Goal: Book appointment/travel/reservation

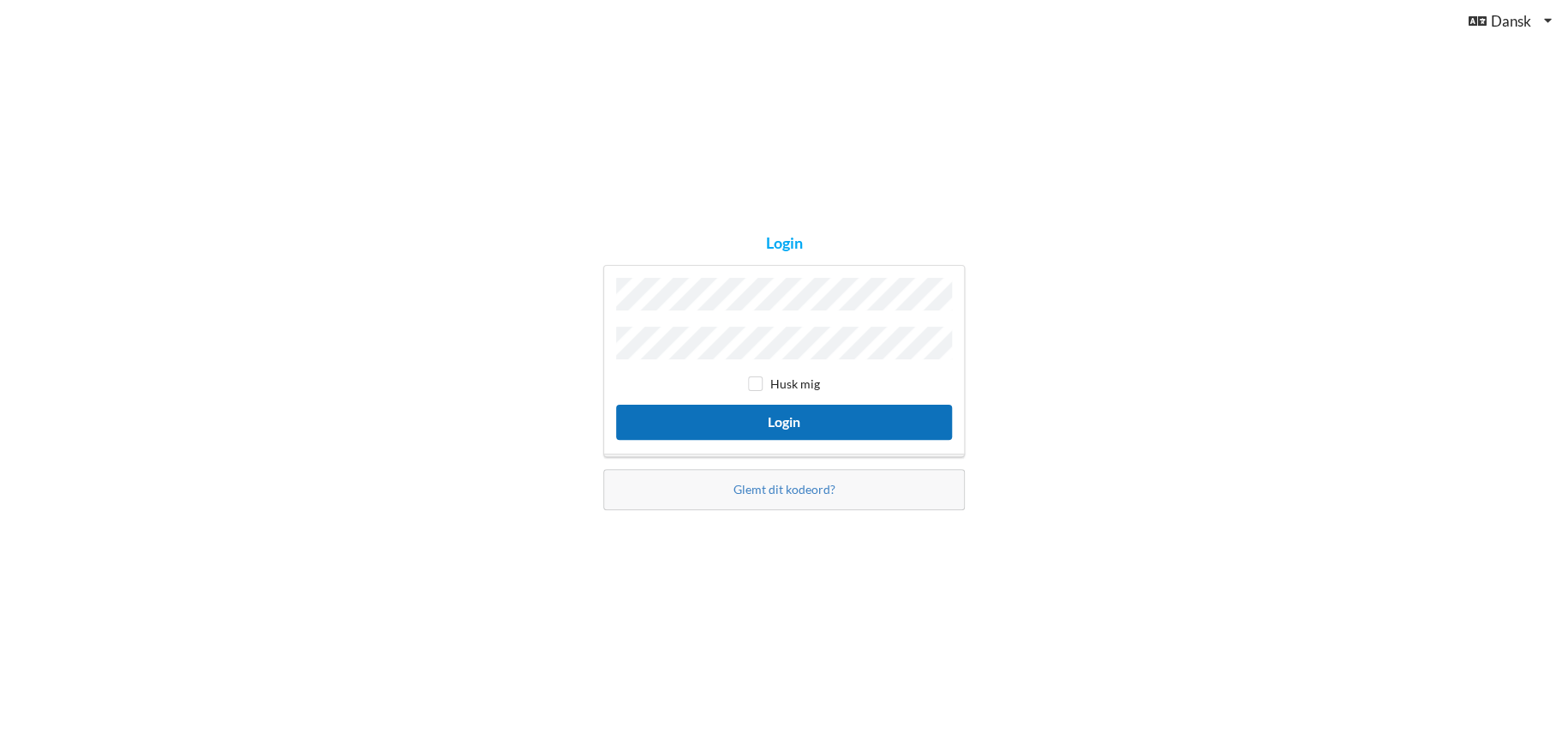
click at [801, 417] on button "Login" at bounding box center [784, 422] width 336 height 35
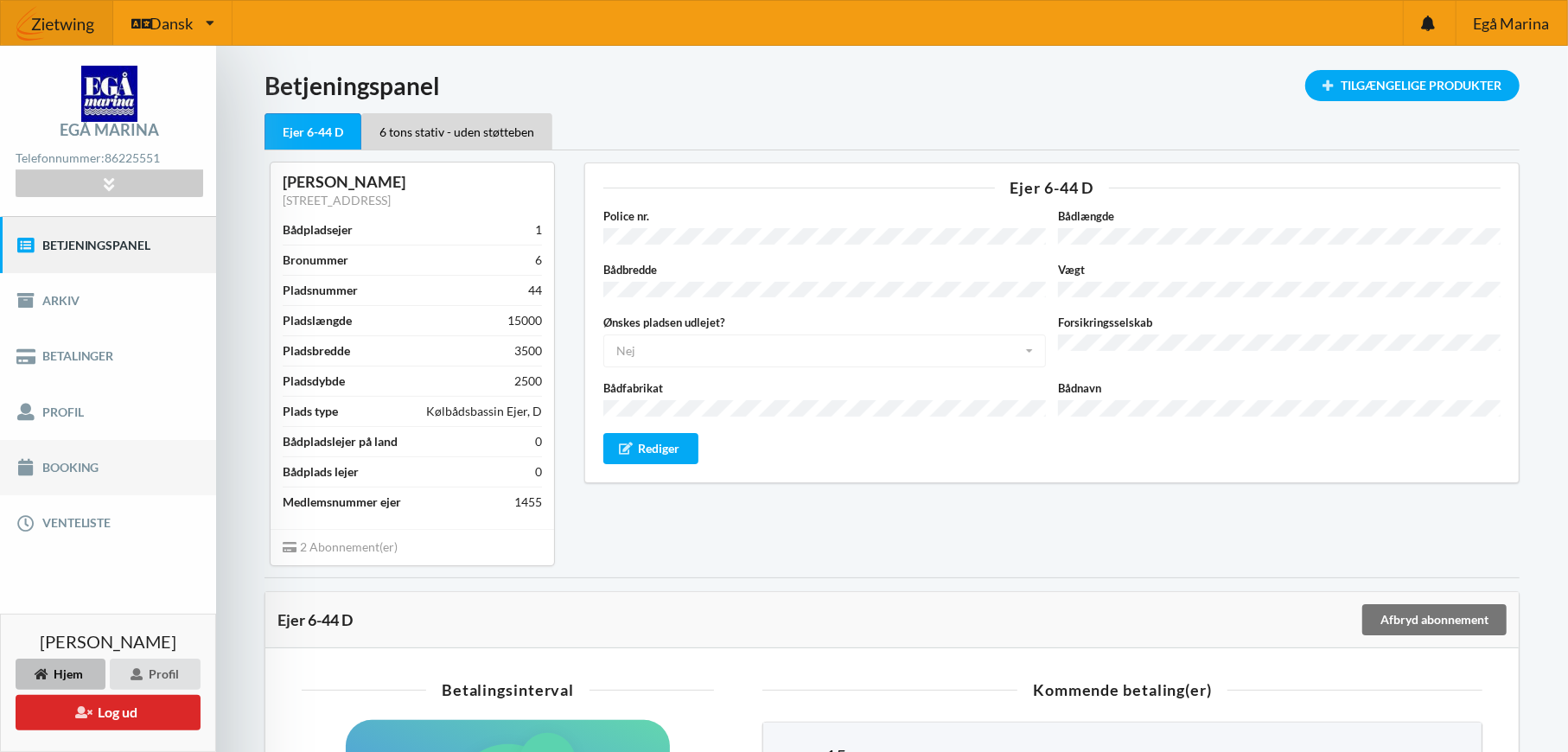
click at [82, 459] on link "Booking" at bounding box center [108, 467] width 216 height 55
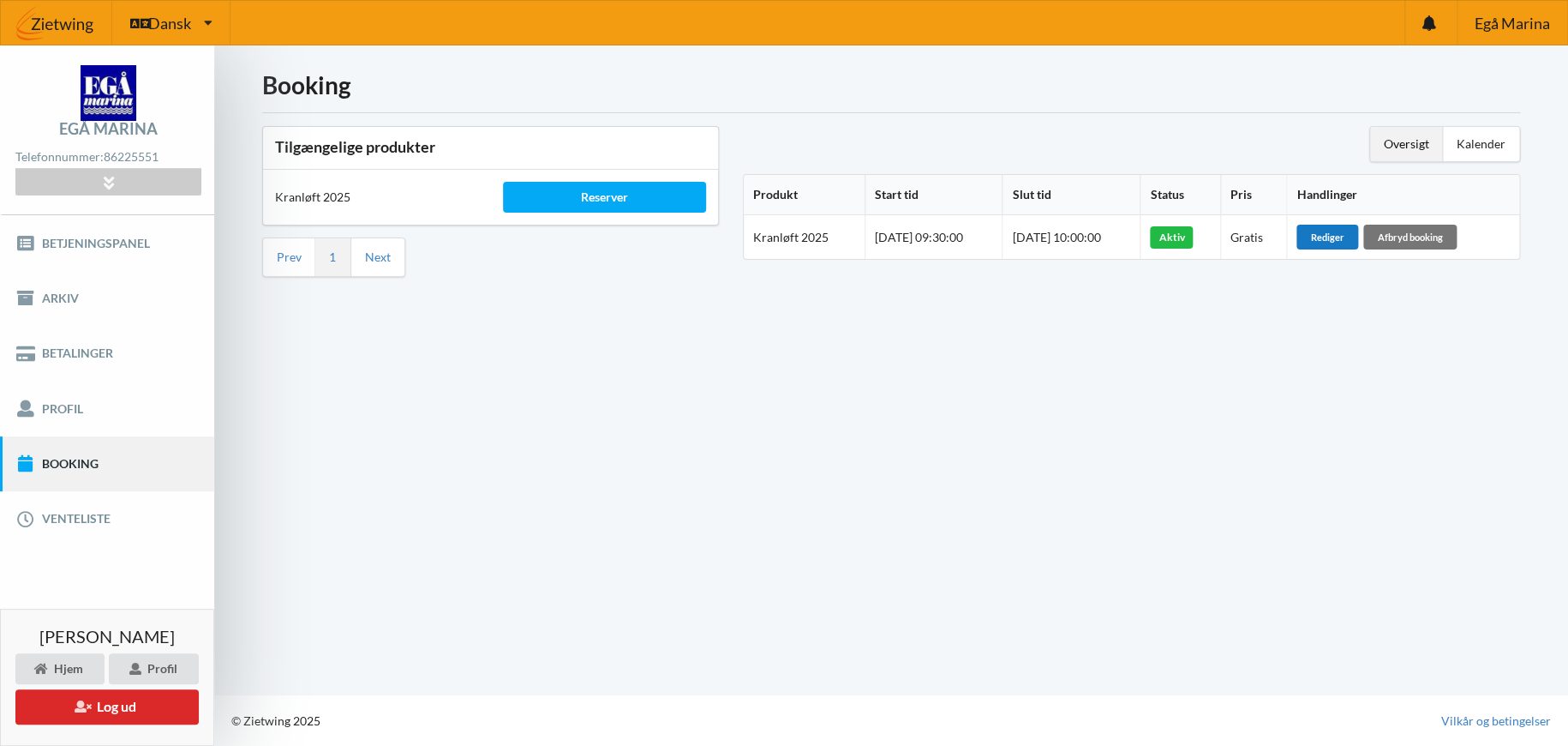
click at [1341, 236] on div "Rediger" at bounding box center [1326, 237] width 61 height 24
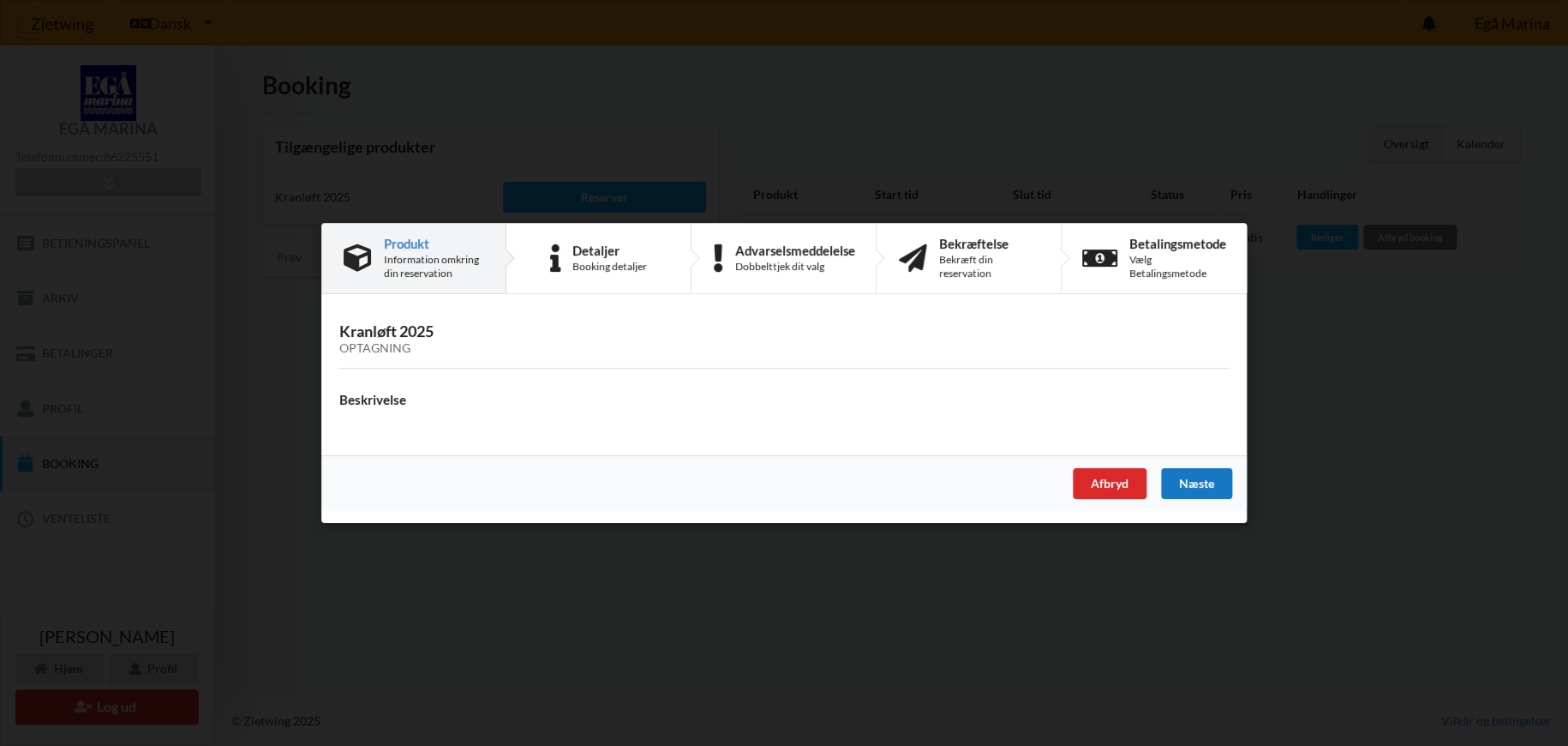
click at [1199, 482] on div "Næste" at bounding box center [1197, 483] width 71 height 31
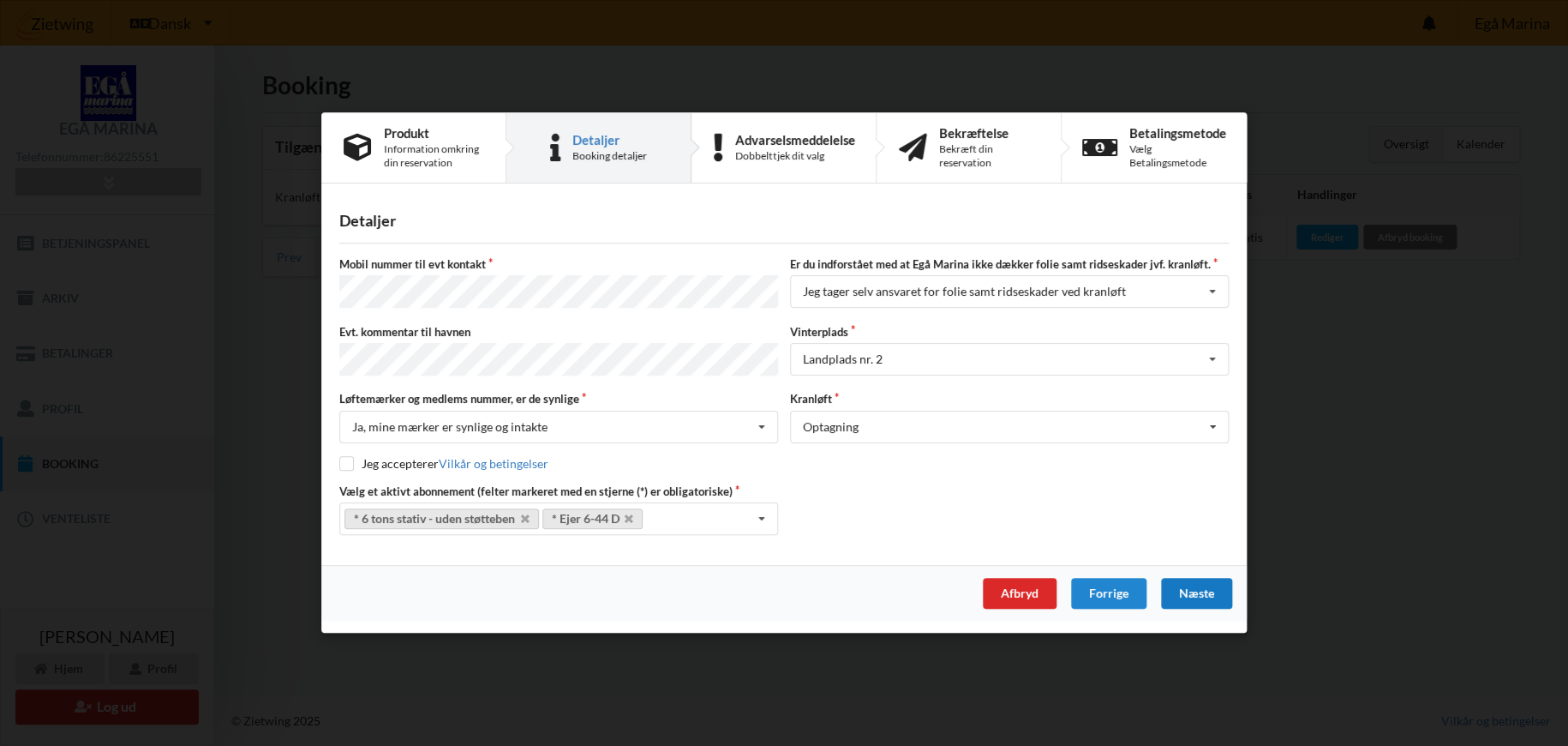
click at [1195, 585] on div "Næste" at bounding box center [1197, 594] width 71 height 31
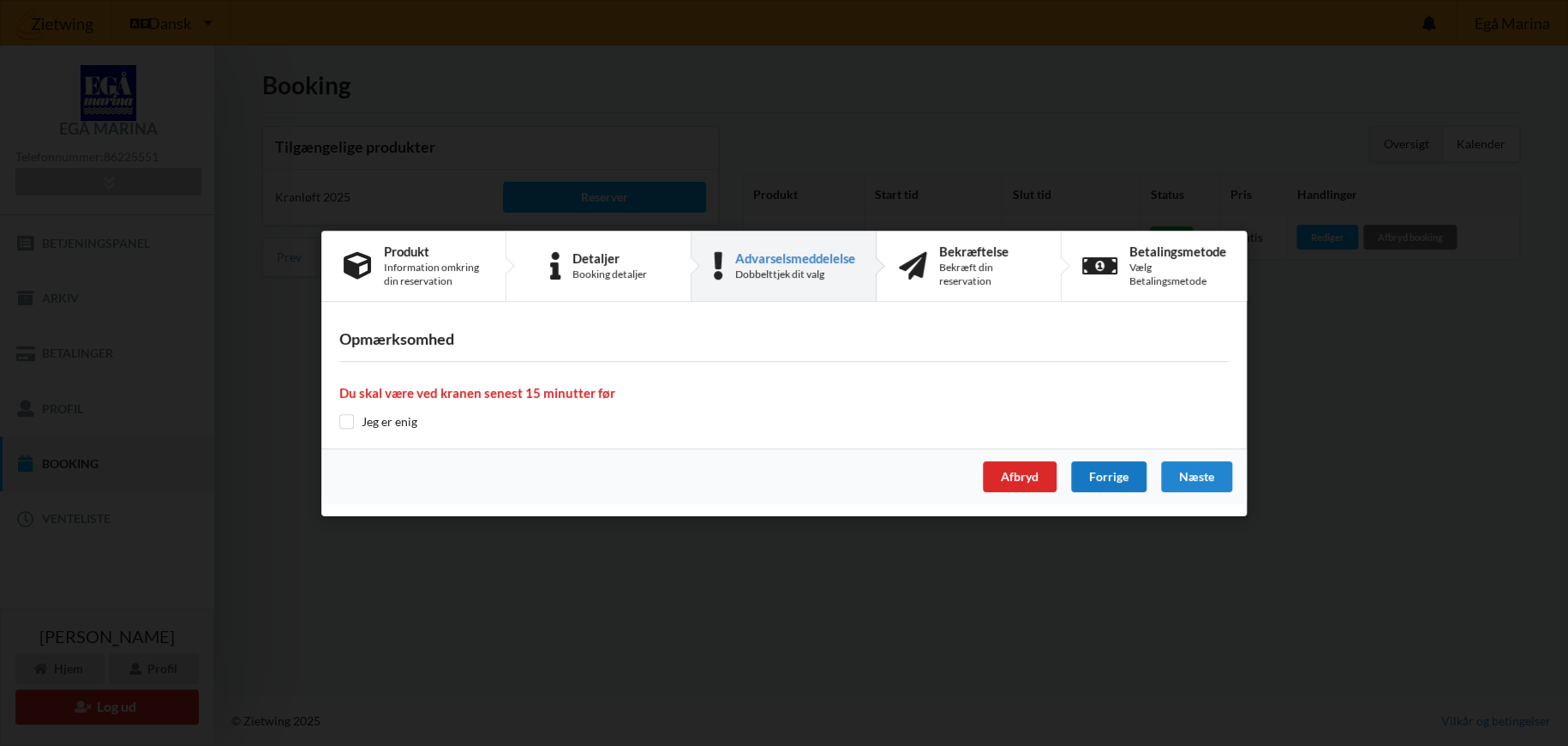
click at [1101, 480] on div "Forrige" at bounding box center [1108, 477] width 75 height 31
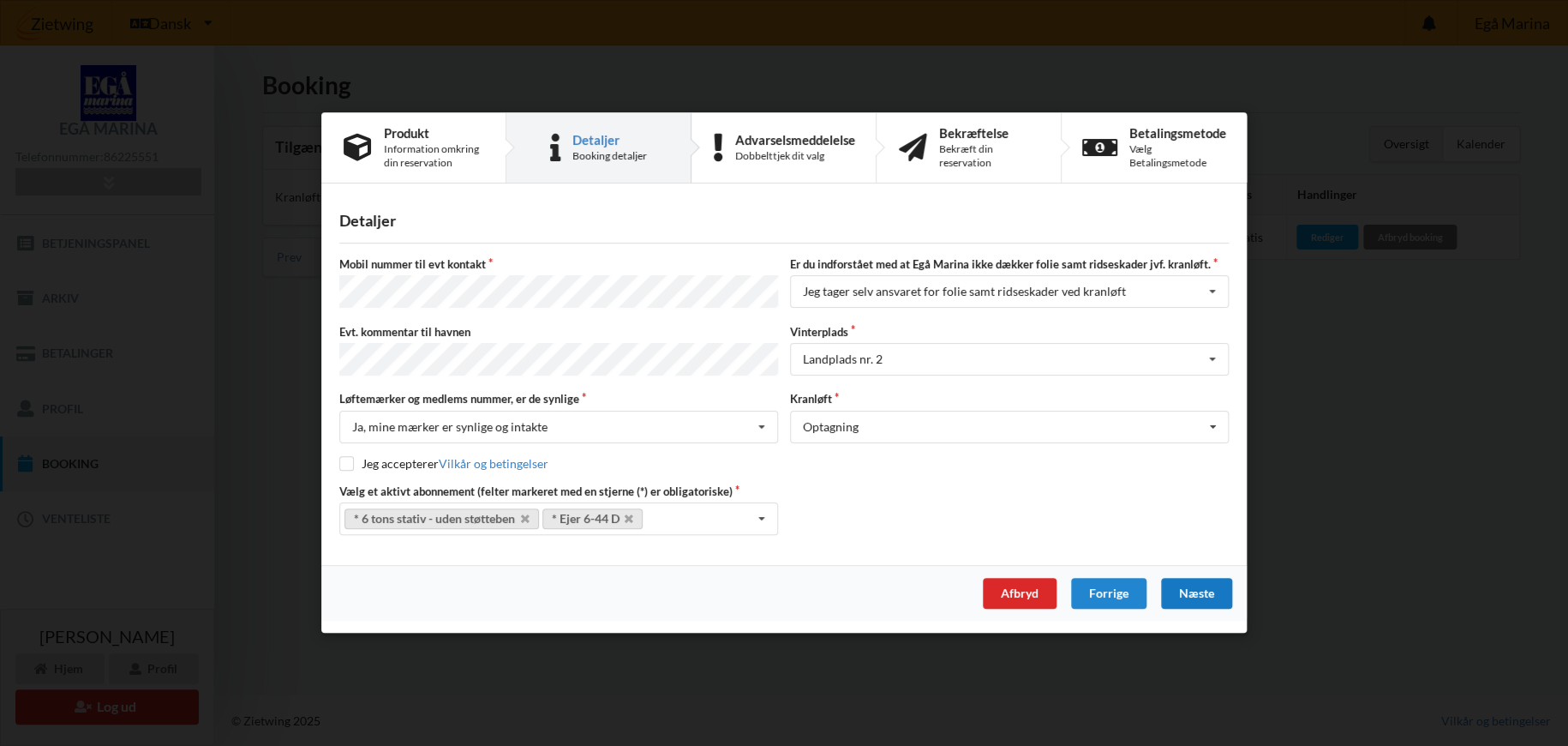
click at [1202, 586] on div "Næste" at bounding box center [1197, 594] width 71 height 31
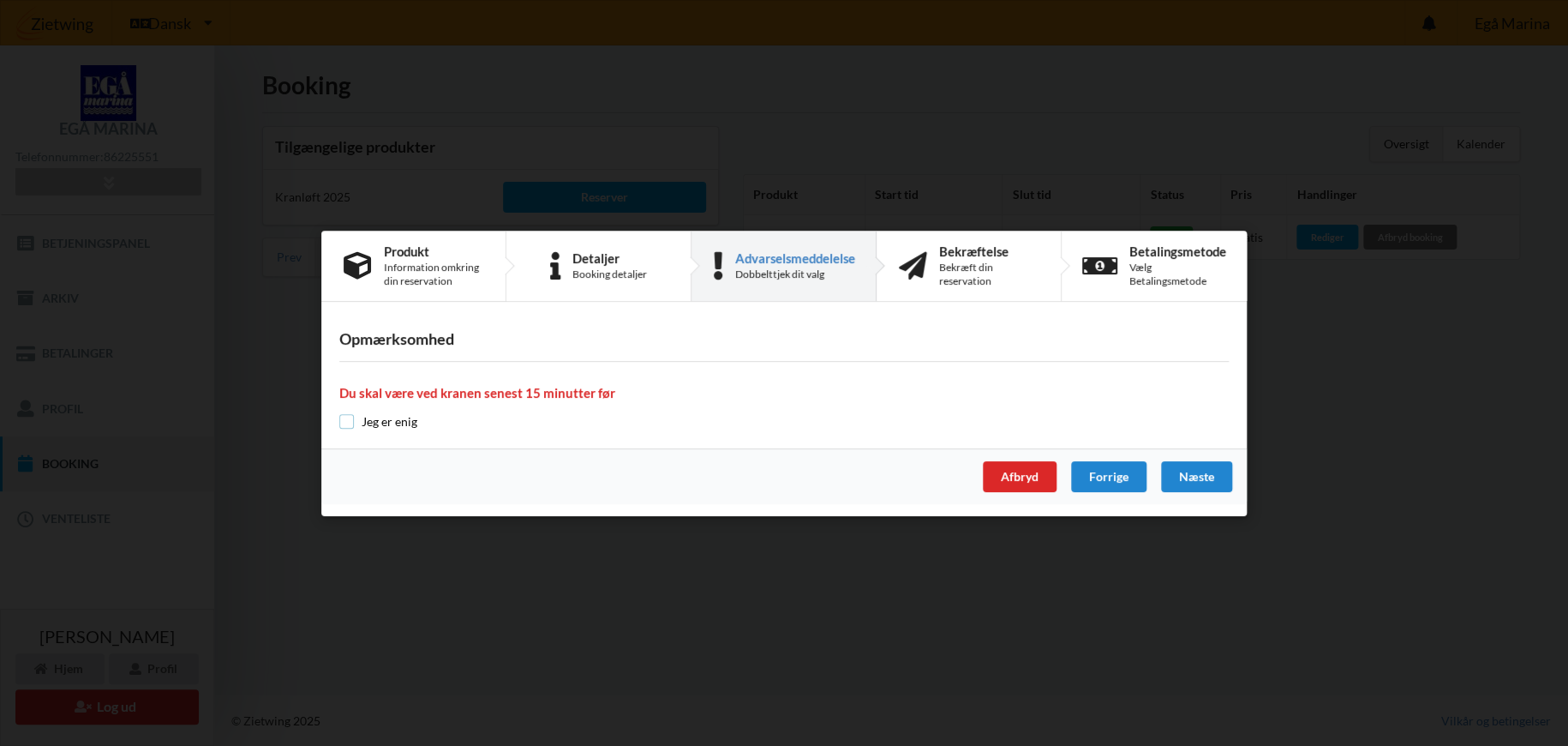
click at [346, 417] on input "checkbox" at bounding box center [346, 421] width 15 height 15
checkbox input "true"
click at [1189, 475] on div "Næste" at bounding box center [1197, 477] width 71 height 31
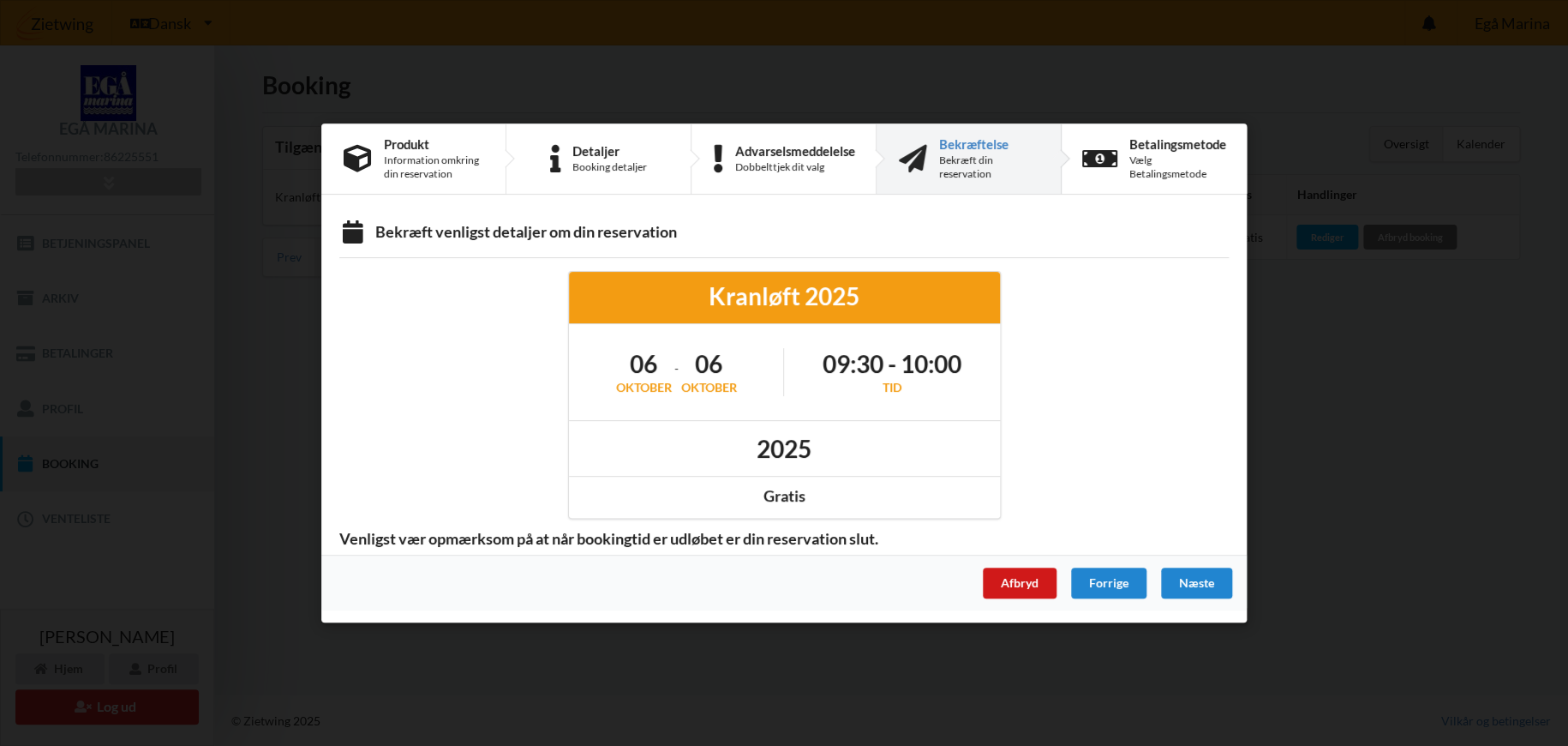
click at [1019, 586] on div "Afbryd" at bounding box center [1019, 583] width 73 height 31
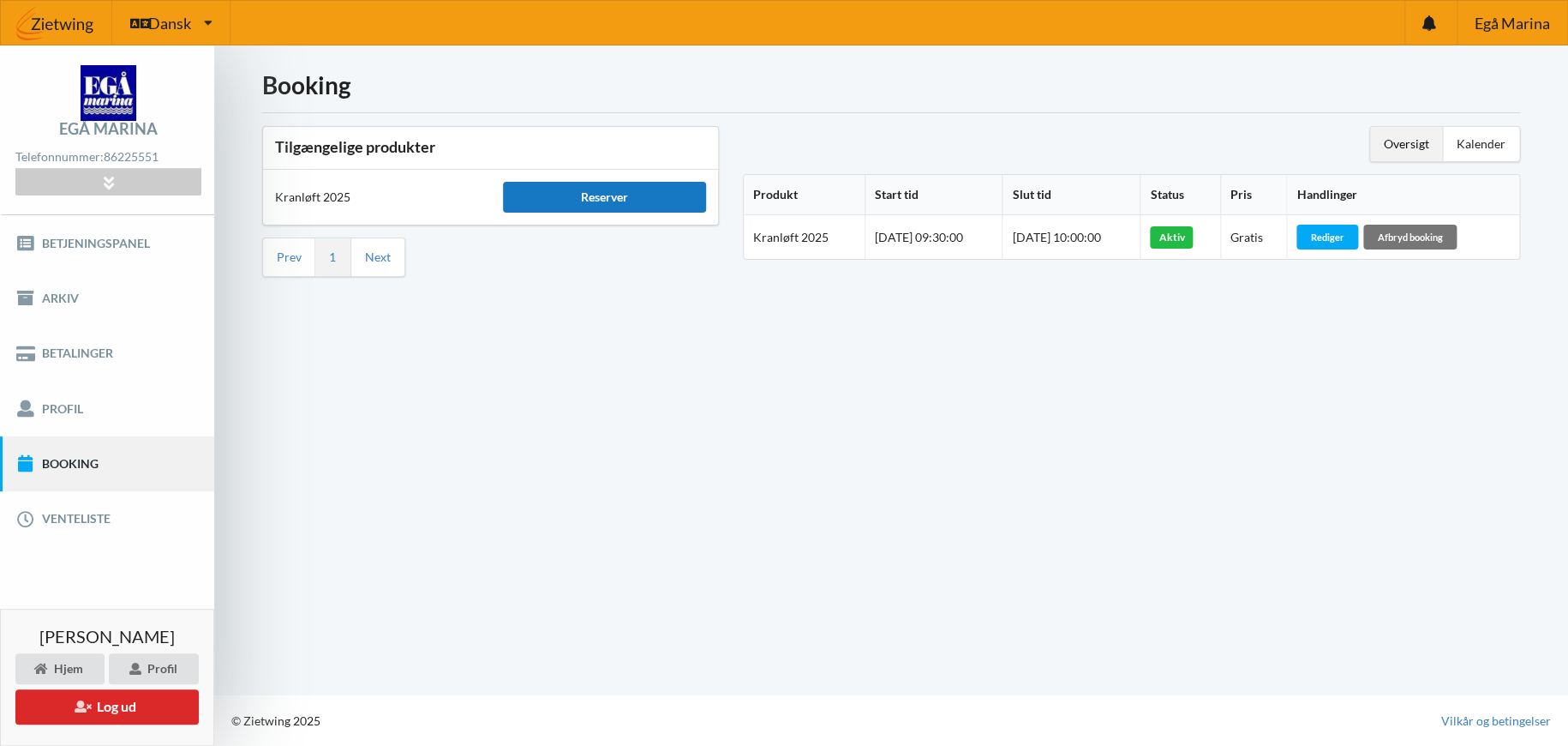
click at [609, 201] on div "Reserver" at bounding box center [605, 197] width 204 height 31
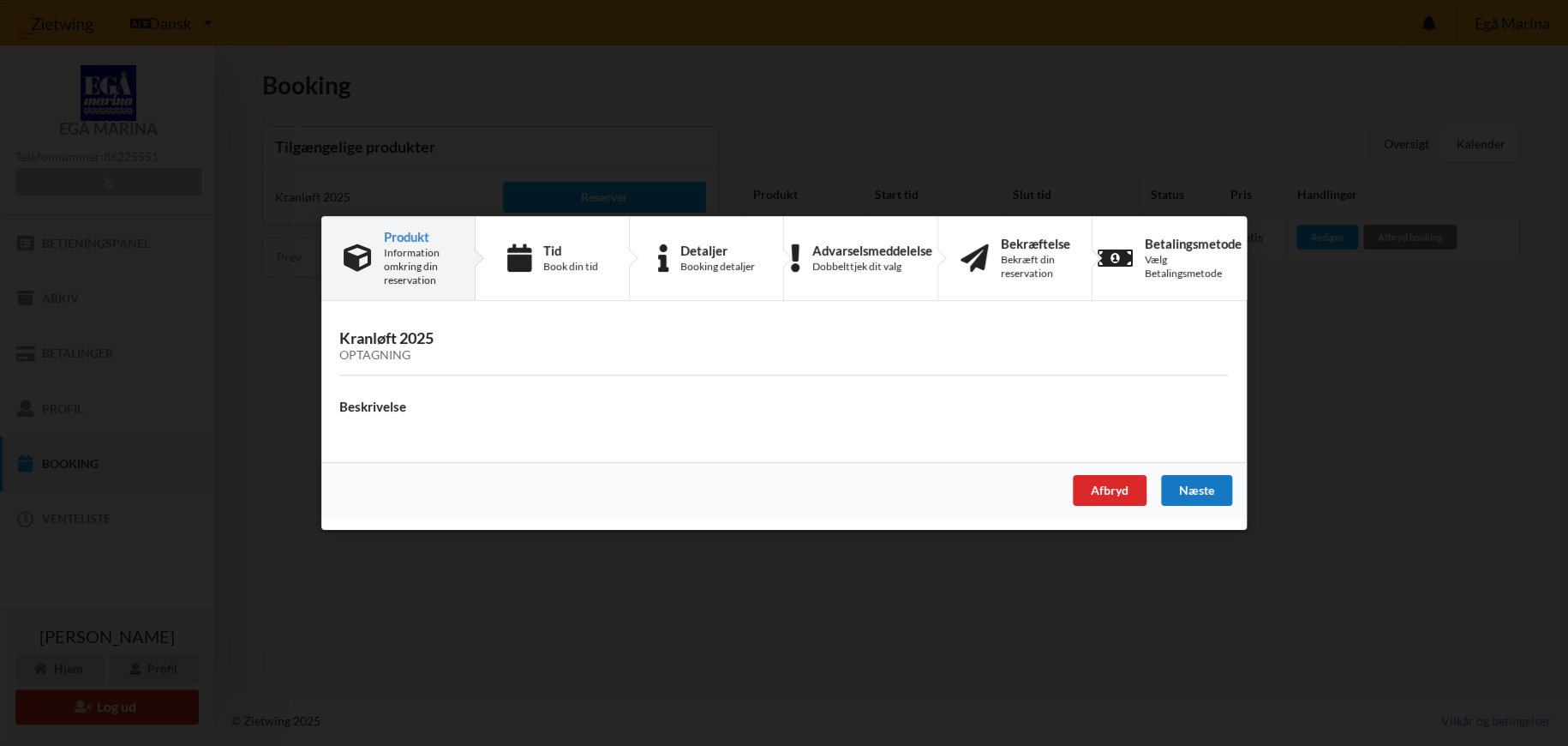
click at [1194, 489] on div "Næste" at bounding box center [1197, 490] width 71 height 31
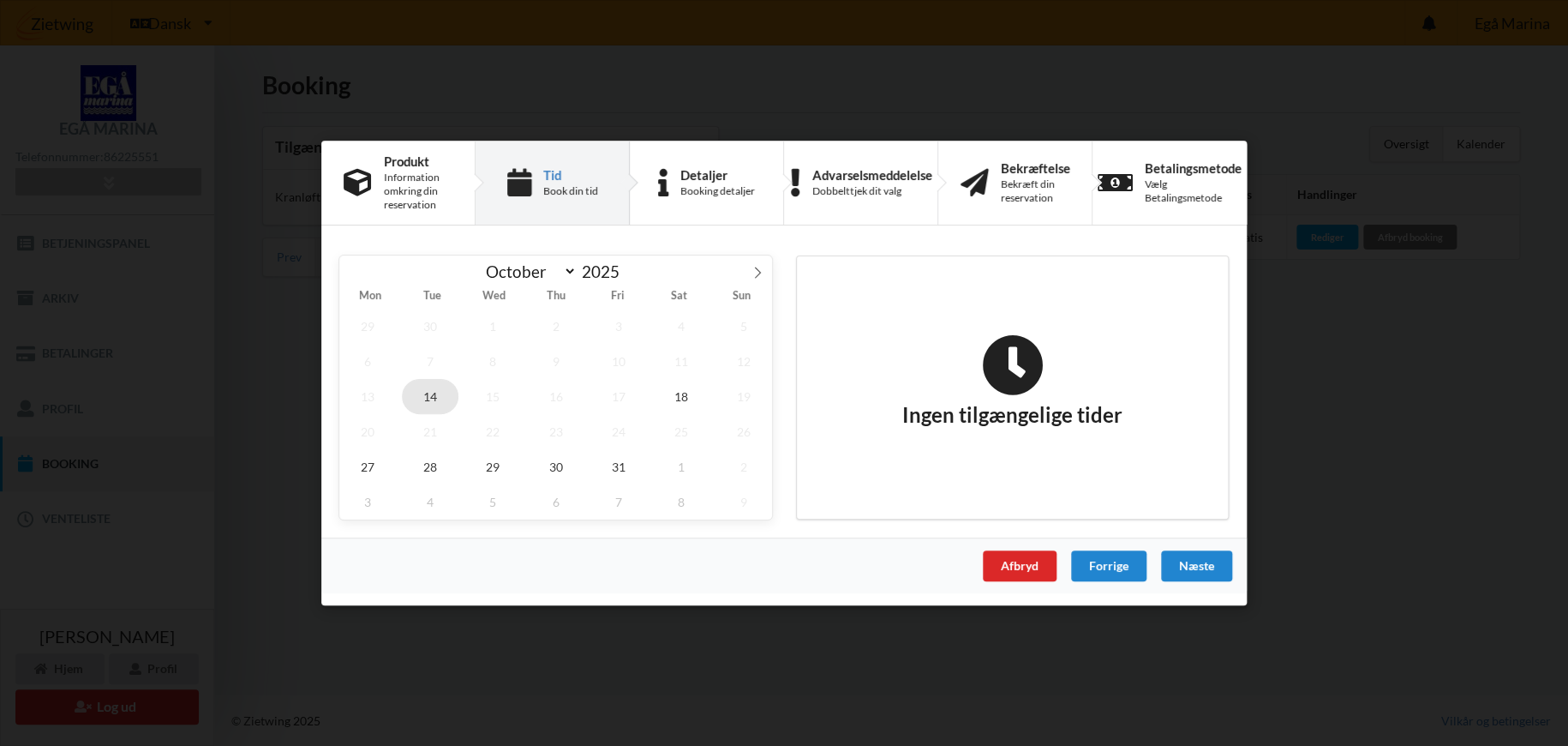
click at [430, 396] on span "14" at bounding box center [429, 396] width 56 height 35
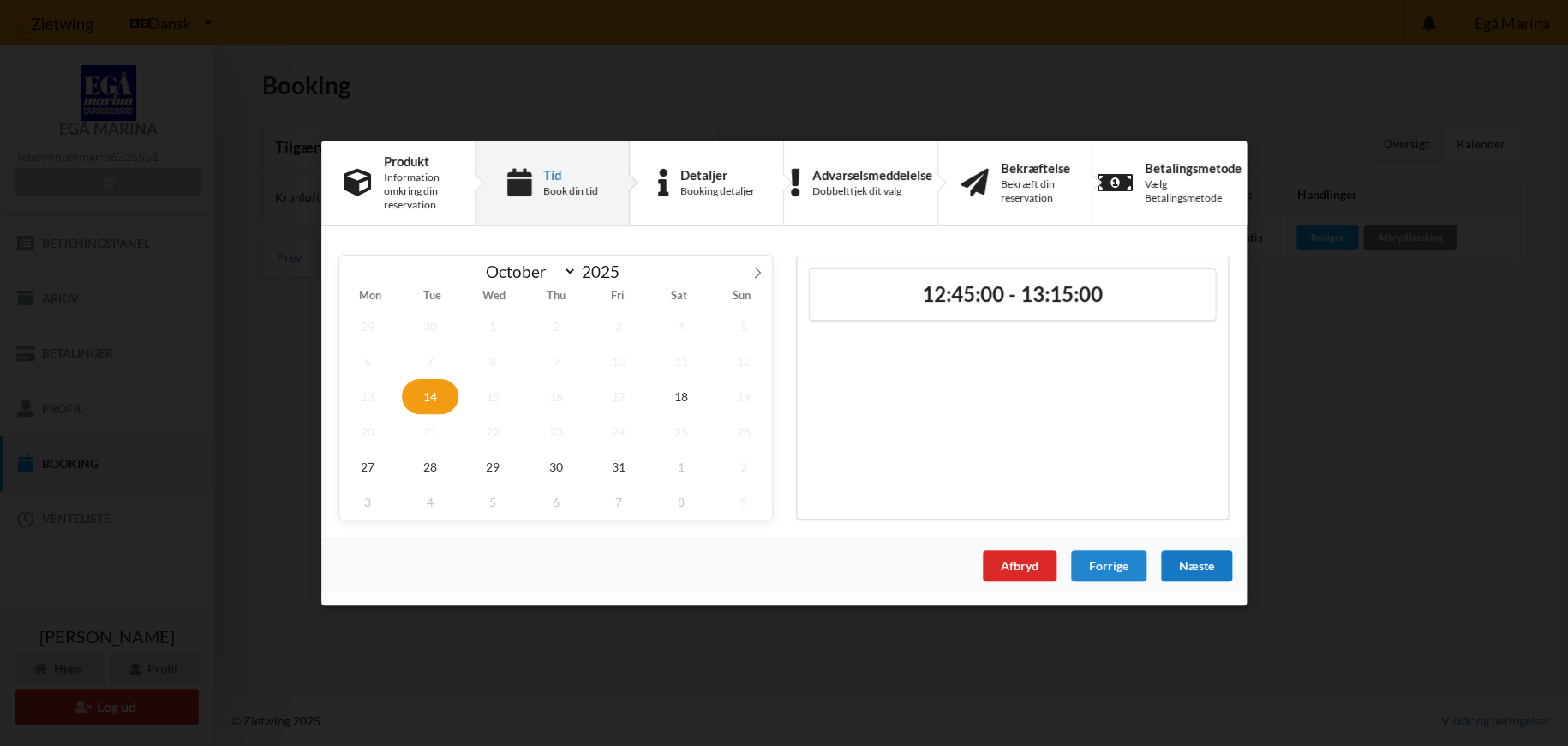
click at [1200, 565] on div "Næste" at bounding box center [1197, 566] width 71 height 31
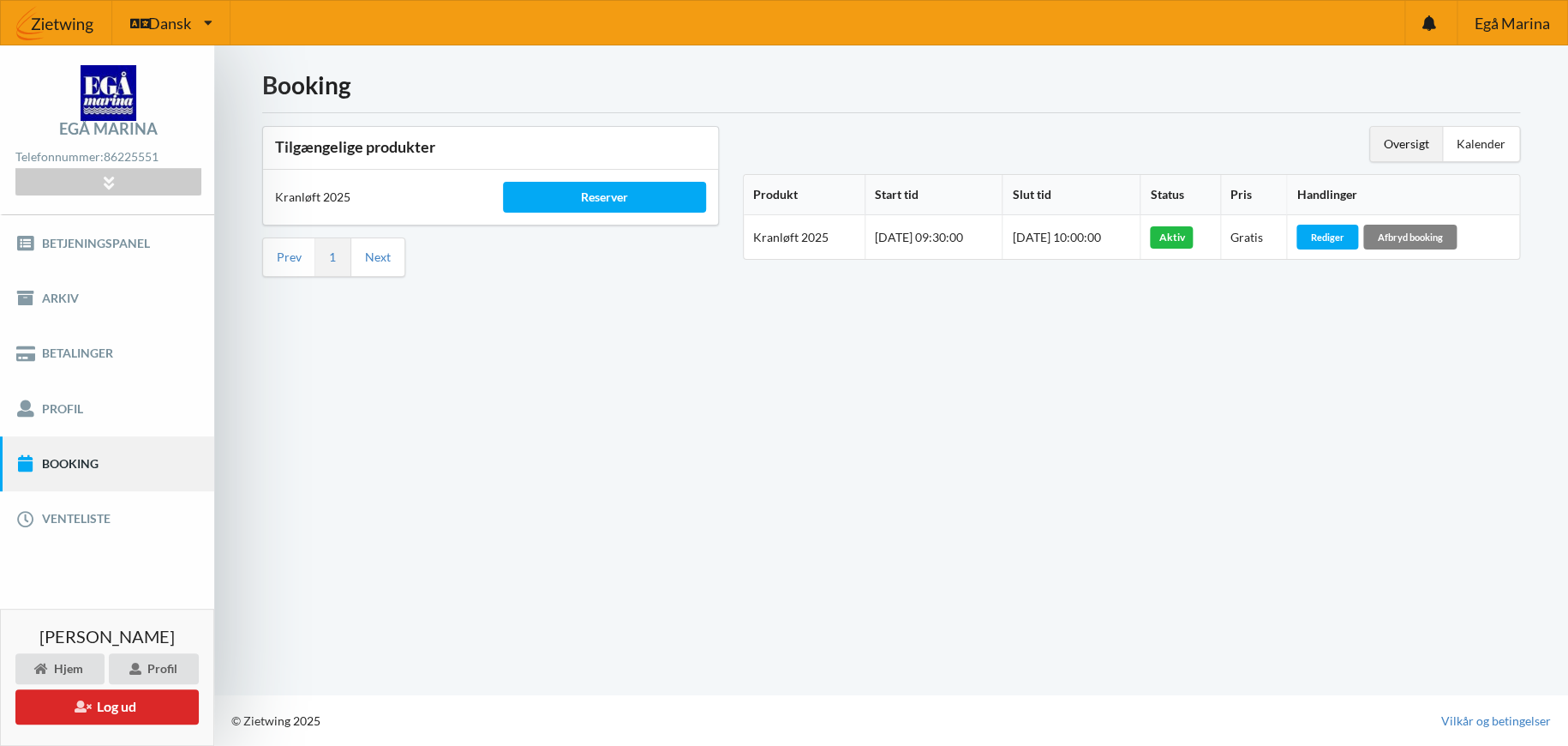
click at [1432, 234] on div "Afbryd booking" at bounding box center [1410, 237] width 93 height 24
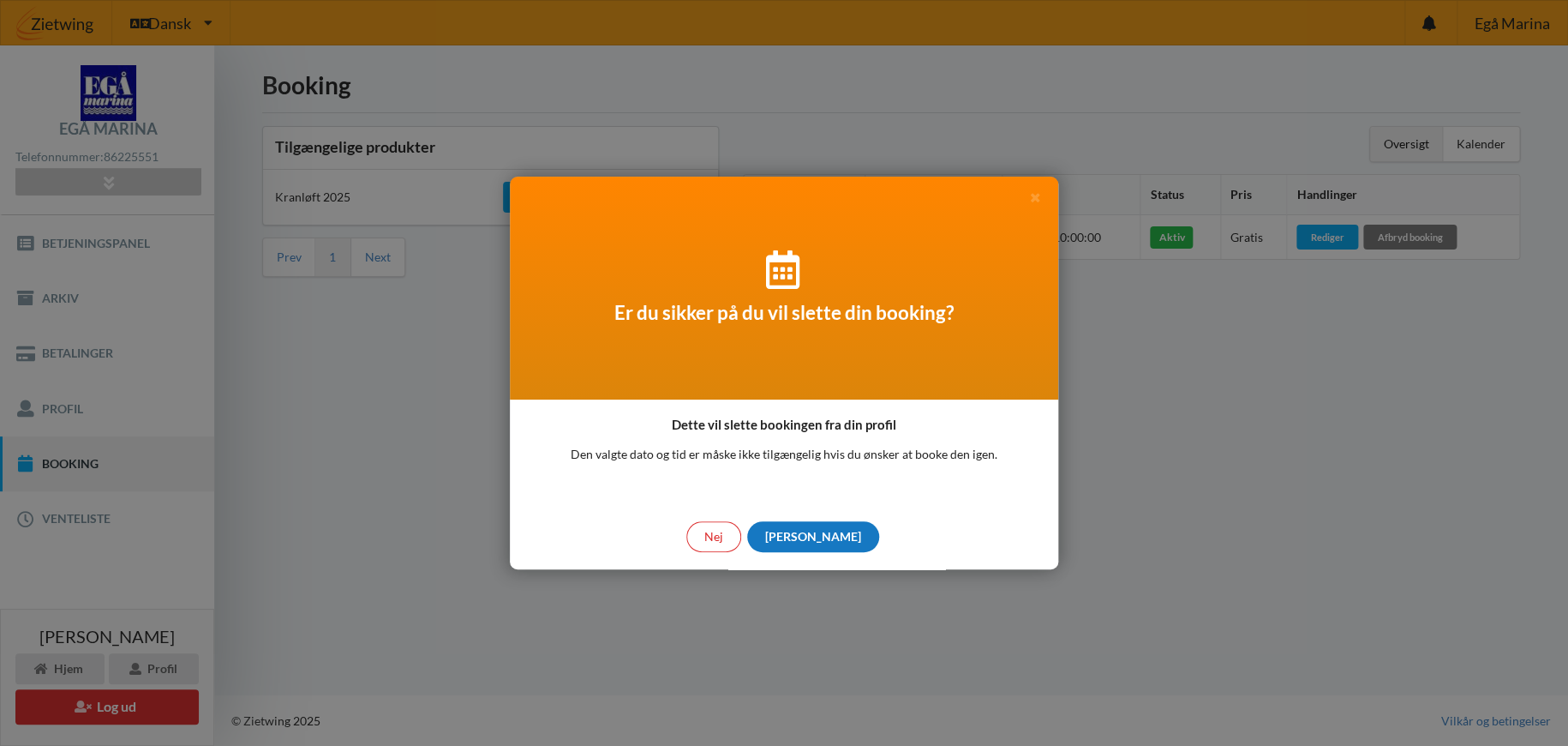
click at [812, 532] on div "[PERSON_NAME]" at bounding box center [813, 537] width 132 height 31
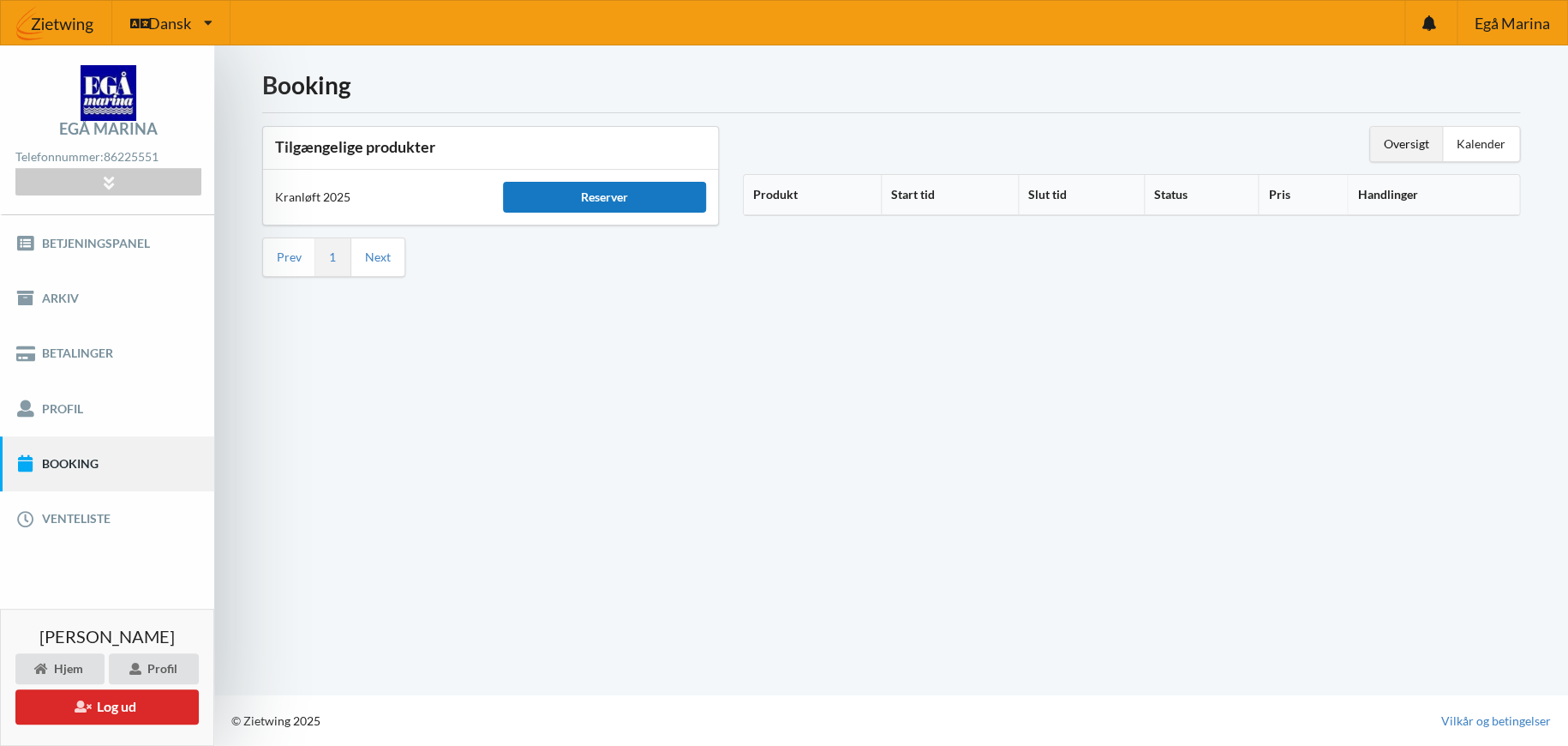
click at [619, 194] on div "Reserver" at bounding box center [605, 197] width 204 height 31
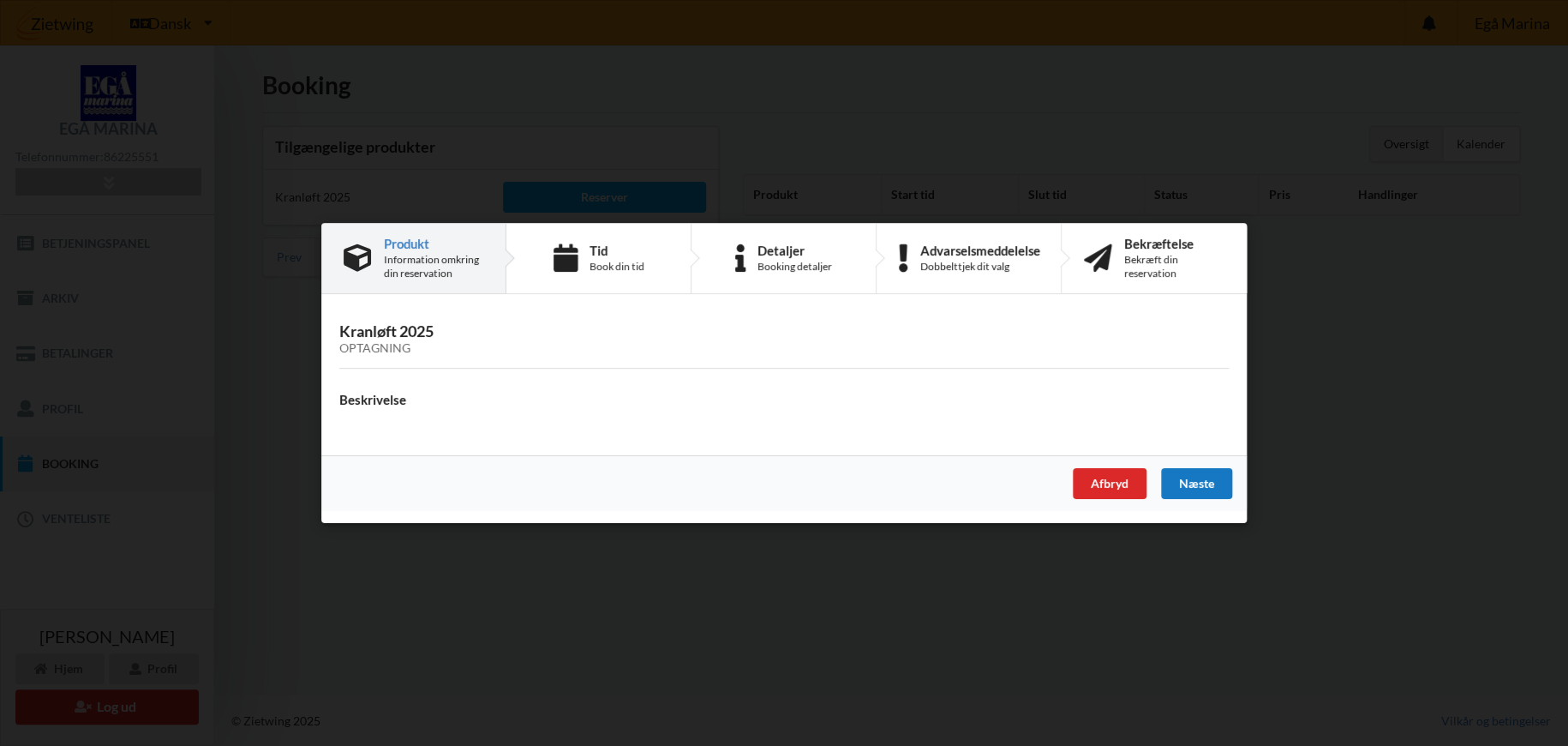
click at [1194, 481] on div "Næste" at bounding box center [1197, 483] width 71 height 31
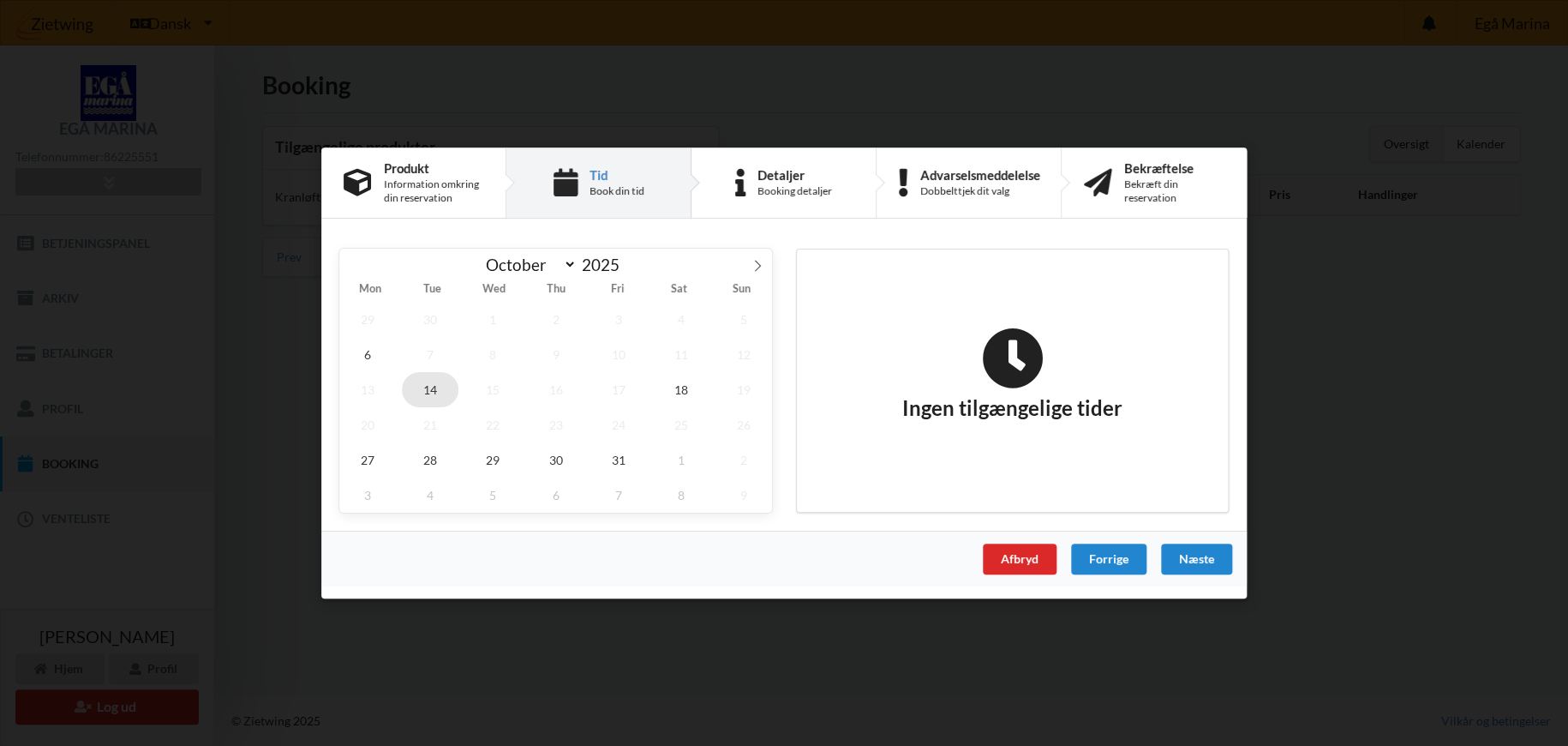
click at [429, 384] on span "14" at bounding box center [429, 389] width 56 height 35
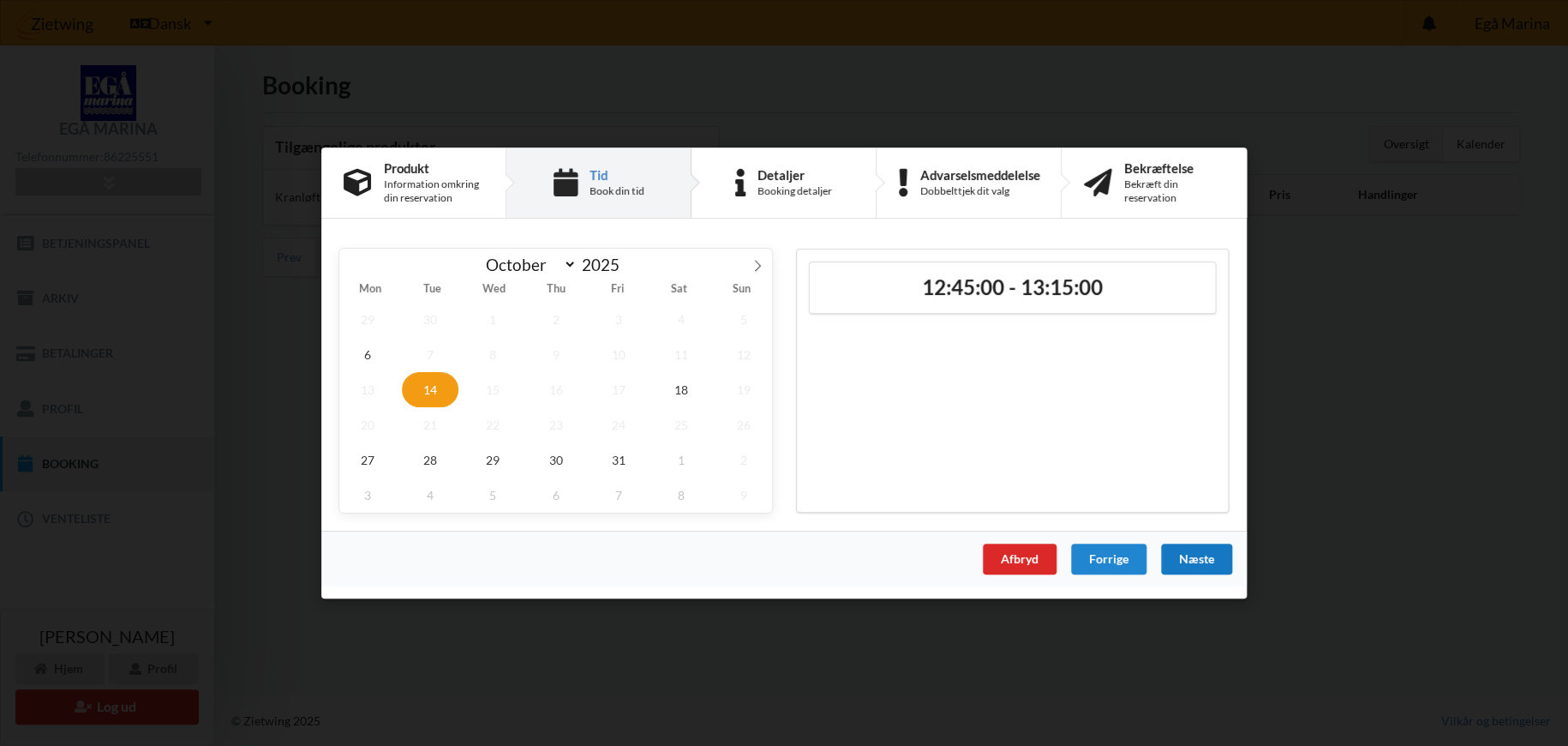
click at [1205, 558] on div "Næste" at bounding box center [1197, 559] width 71 height 31
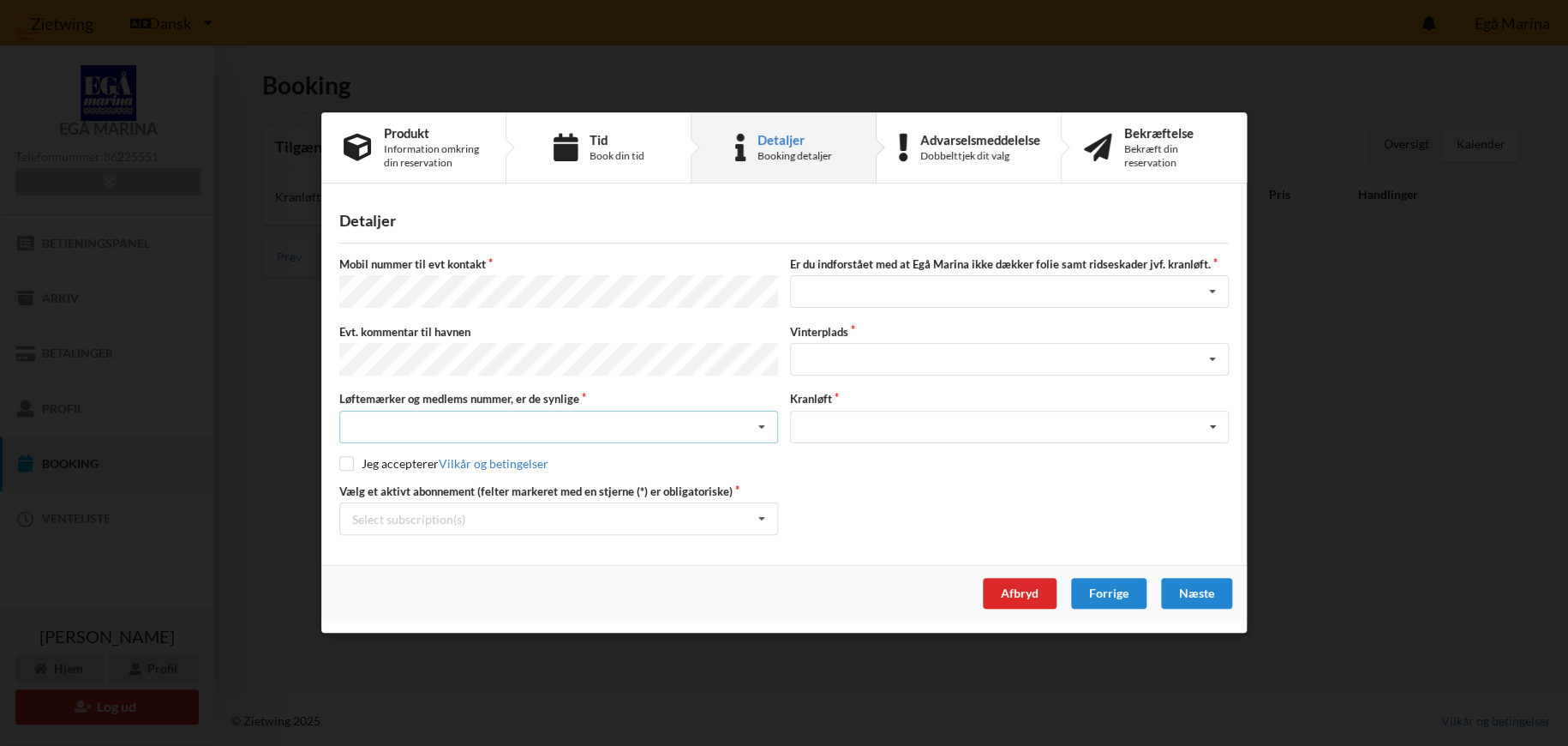
click at [475, 422] on div "Nej, jeg kontakter havnekontoret inden løftet Ja, mine mærker er synlige og int…" at bounding box center [559, 427] width 439 height 33
click at [429, 490] on div "Ja, mine mærker er synlige og intakte" at bounding box center [559, 489] width 437 height 32
click at [889, 295] on div "Jeg har tæpper med og tager selv ansvaret for eventuelle folie samt ridseskader…" at bounding box center [1009, 292] width 439 height 33
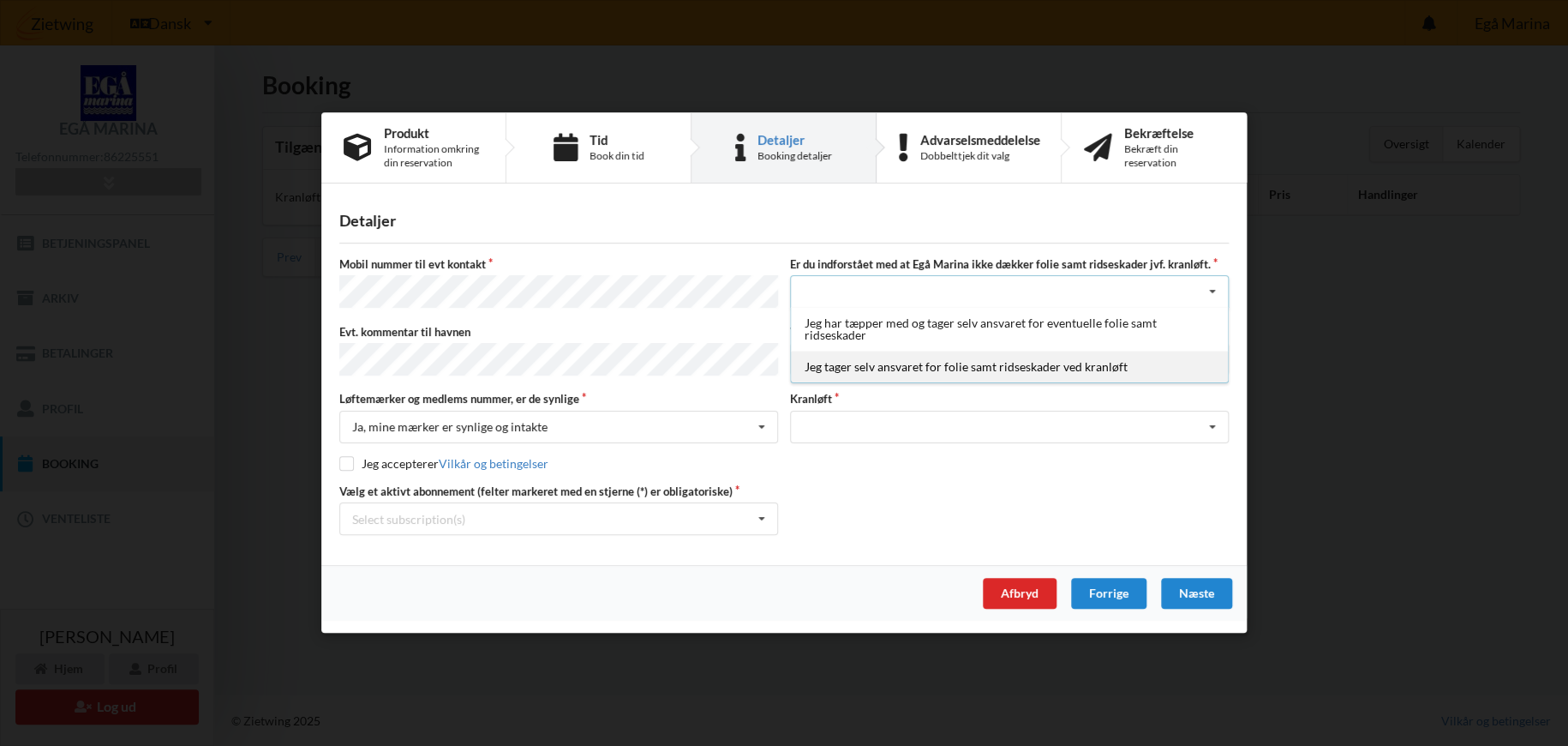
click at [862, 372] on div "Jeg tager selv ansvaret for folie samt ridseskader ved kranløft" at bounding box center [1009, 367] width 437 height 32
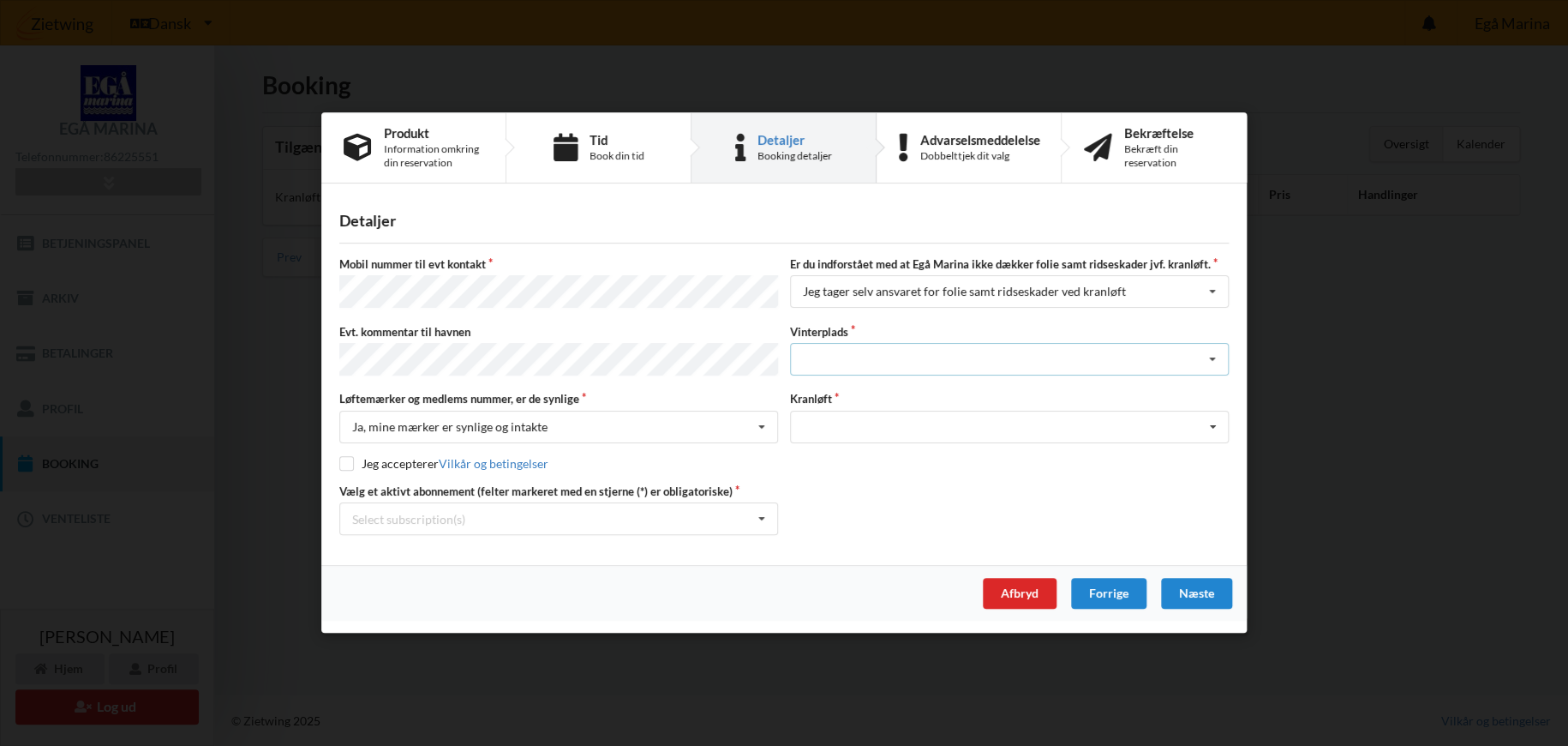
click at [874, 356] on div "Landplads nr. 1 Landplads nr. 2 Landplads nr.3 Landplads nr. 4 Landplads nr. 5 …" at bounding box center [1009, 360] width 439 height 33
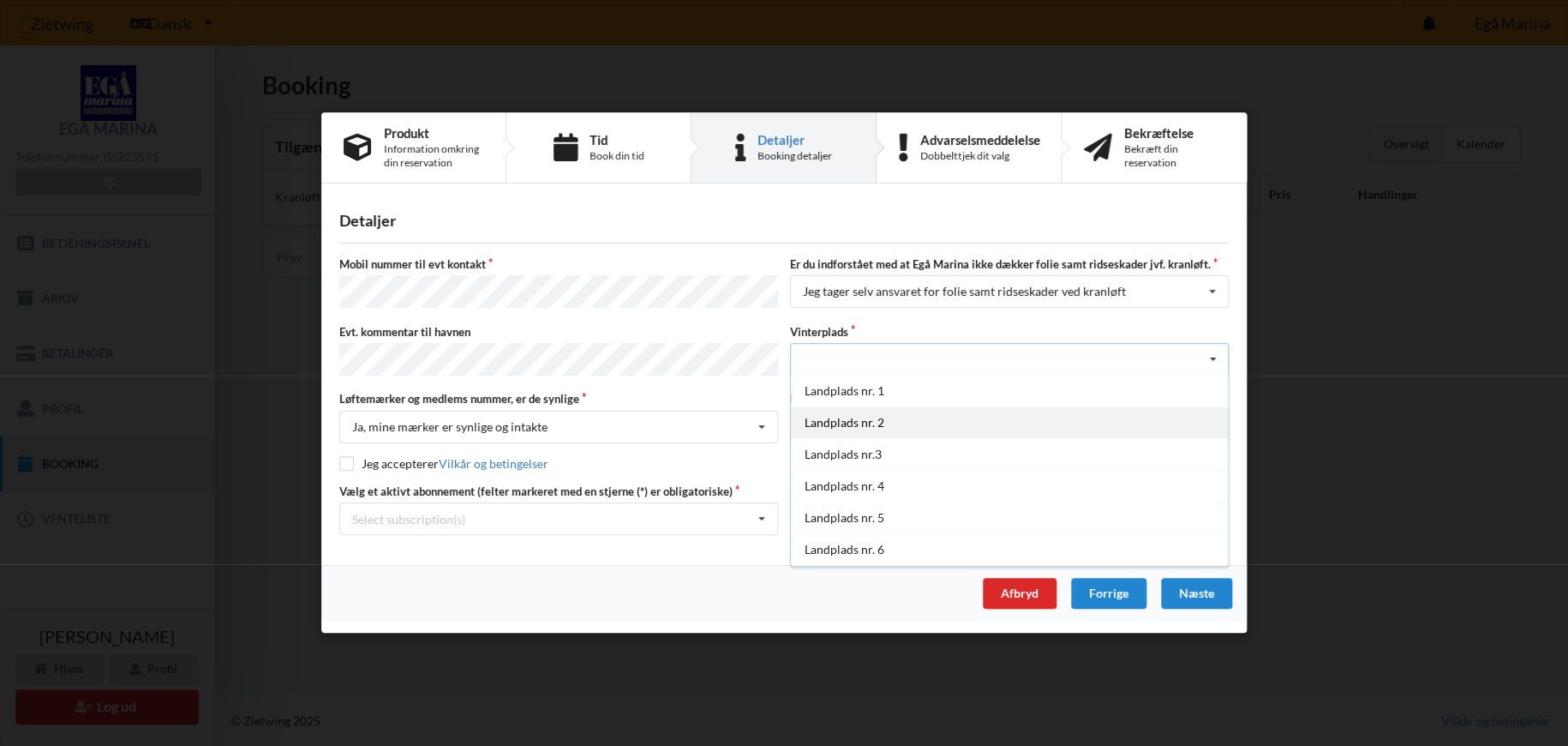
click at [852, 422] on div "Landplads nr. 2" at bounding box center [1009, 422] width 437 height 32
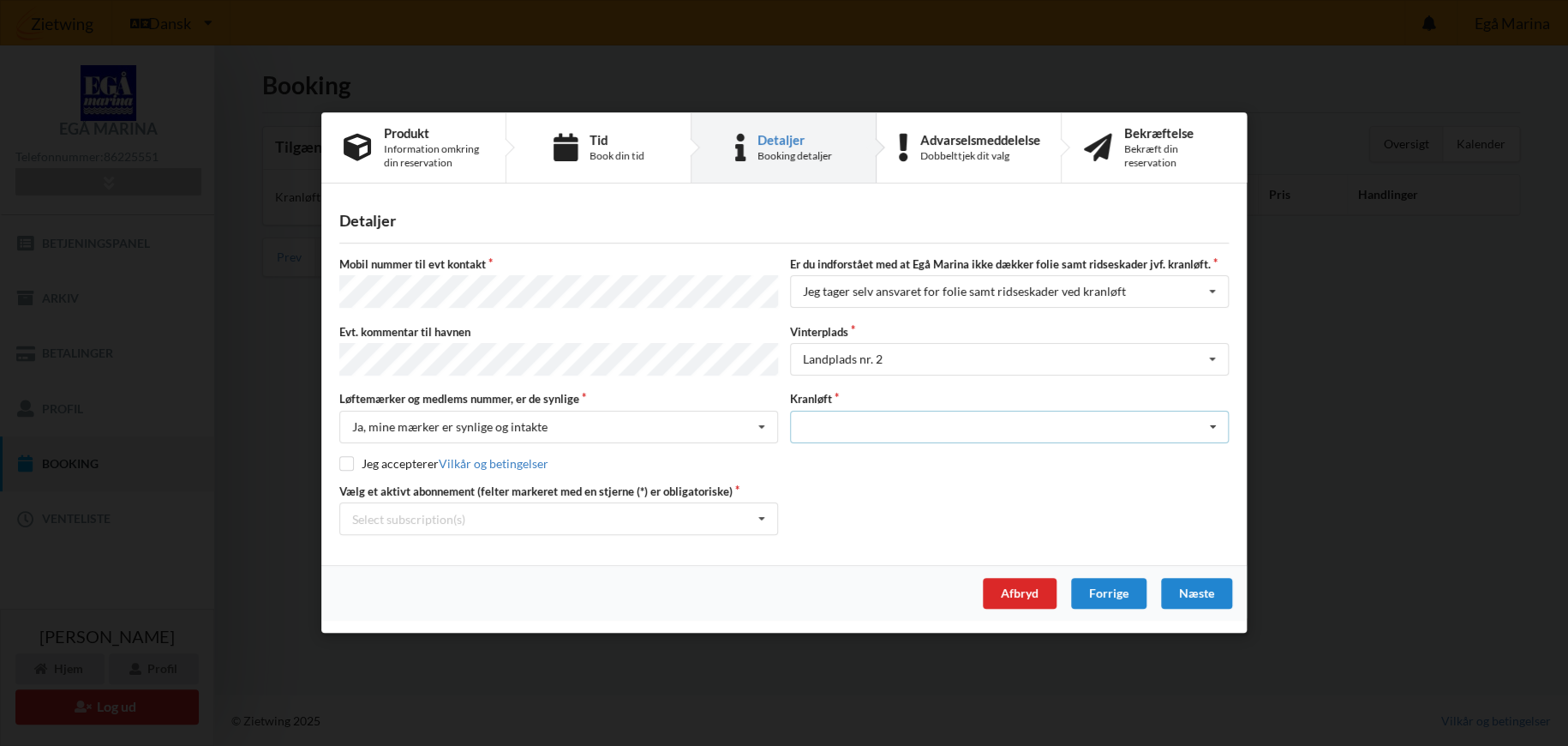
click at [879, 425] on div "Optagning" at bounding box center [1009, 427] width 439 height 33
click at [816, 456] on div "Optagning" at bounding box center [1009, 458] width 437 height 32
click at [750, 515] on icon at bounding box center [762, 520] width 26 height 32
click at [550, 581] on div "* Ejer 6-44 D" at bounding box center [559, 583] width 437 height 32
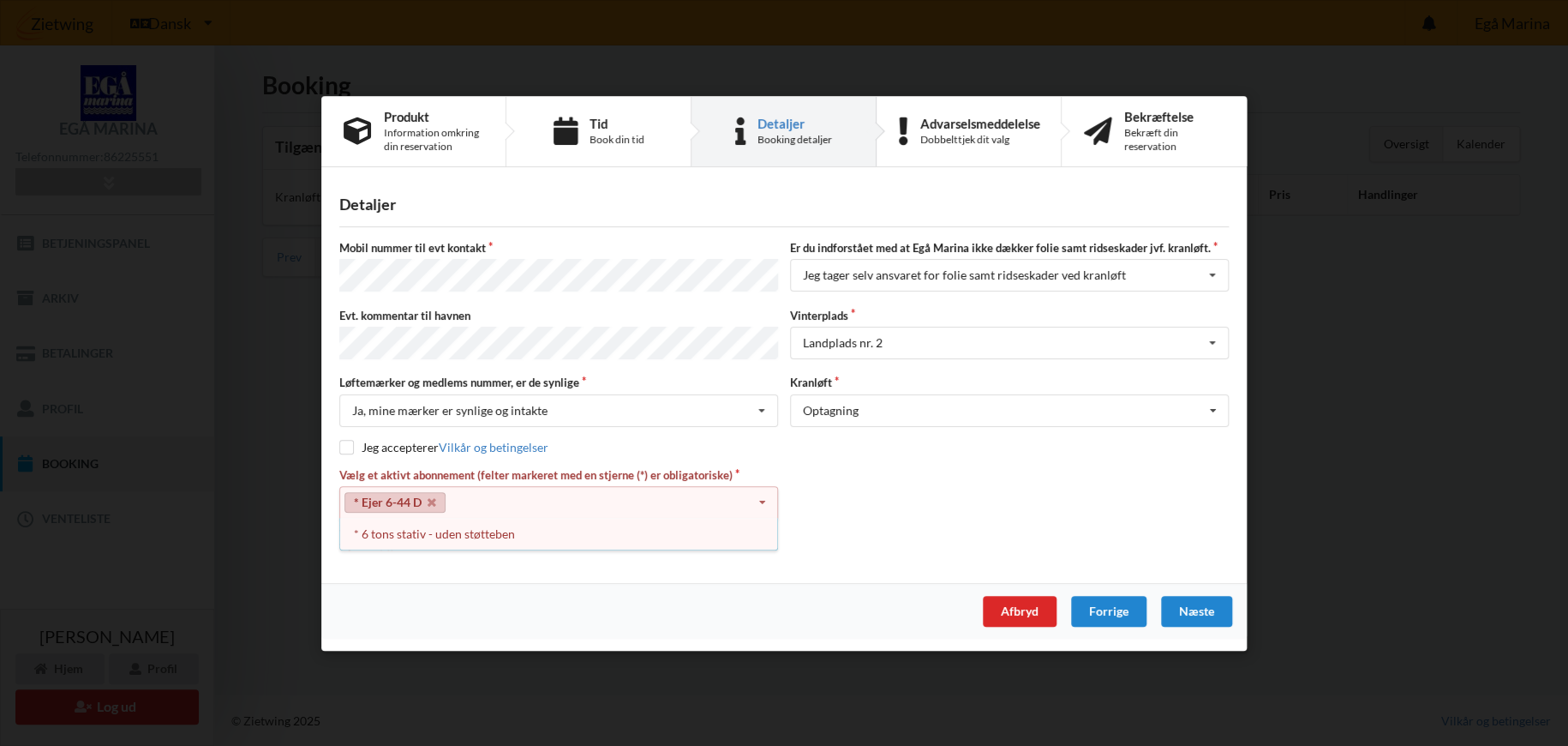
click at [842, 532] on div "Vælg et aktivt abonnement (felter markeret med en stjerne (*) er obligatoriske)…" at bounding box center [784, 509] width 901 height 85
click at [368, 496] on link "* Ejer 6-44 D" at bounding box center [395, 501] width 101 height 21
click at [849, 539] on div "Vælg et aktivt abonnement (felter markeret med en stjerne (*) er obligatoriske)…" at bounding box center [784, 509] width 901 height 85
click at [758, 502] on icon at bounding box center [762, 502] width 26 height 32
click at [434, 531] on div "* 6 tons stativ - uden støtteben" at bounding box center [559, 533] width 437 height 32
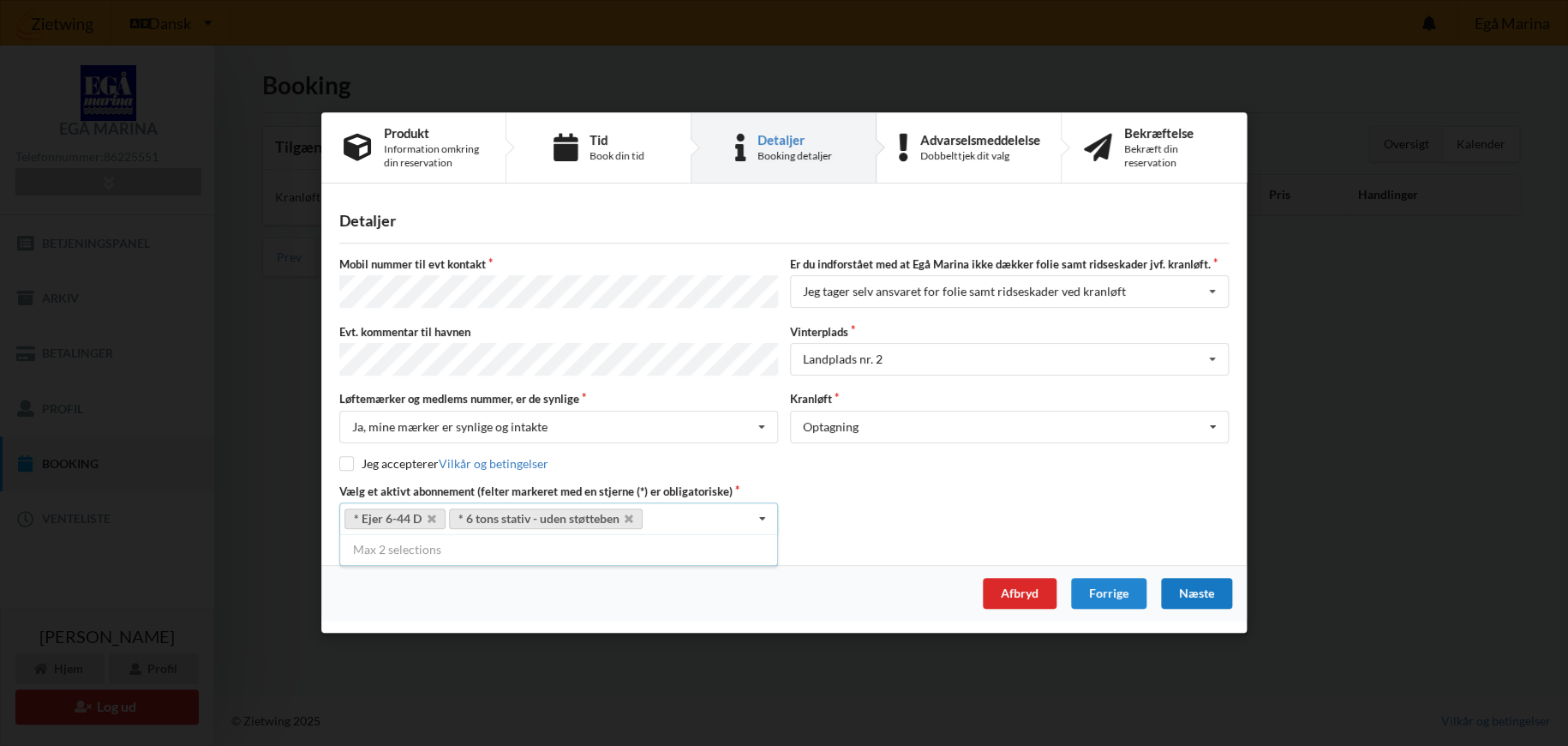
click at [1203, 590] on div "Næste" at bounding box center [1197, 594] width 71 height 31
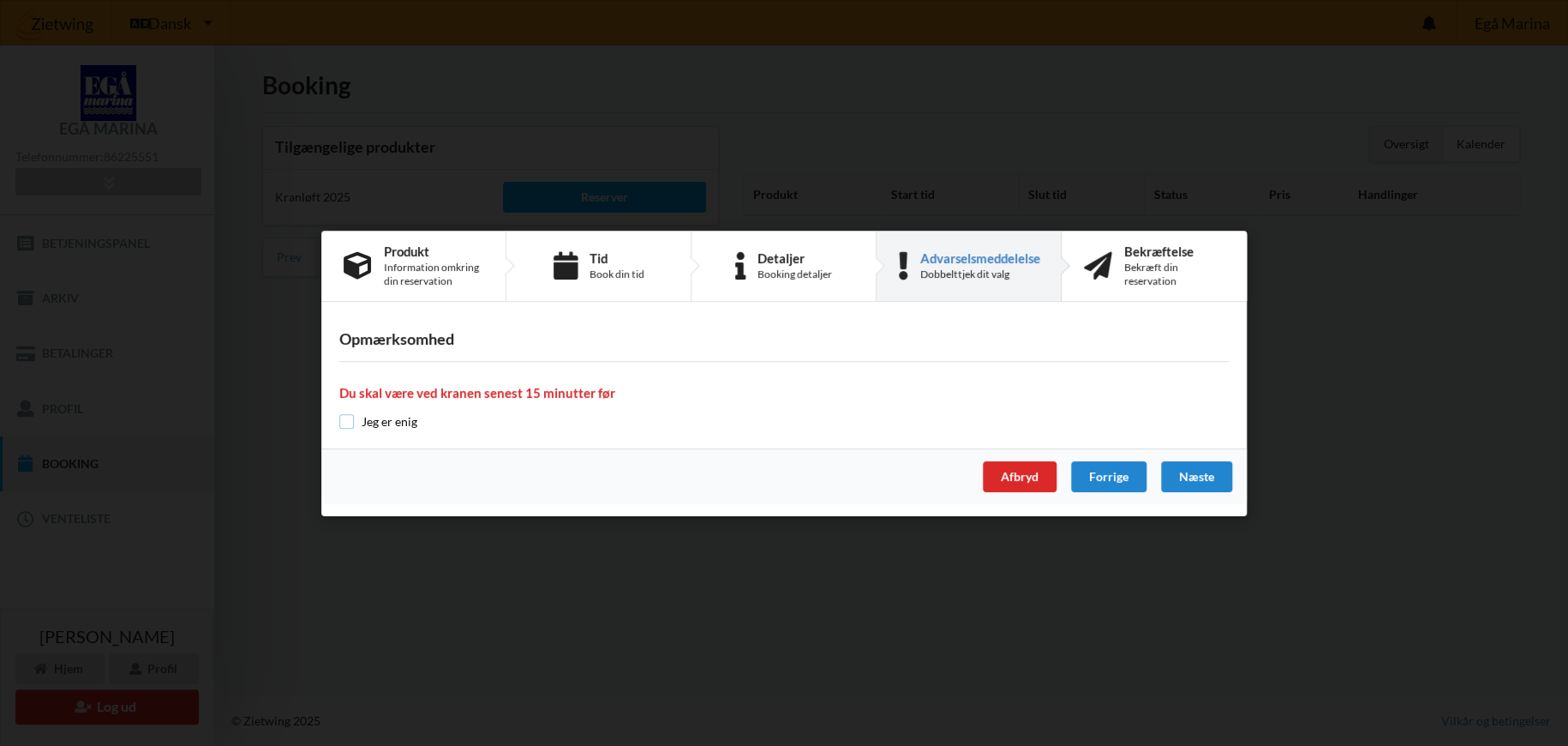
click at [349, 419] on input "checkbox" at bounding box center [346, 421] width 15 height 15
checkbox input "true"
click at [1199, 475] on div "Næste" at bounding box center [1197, 477] width 71 height 31
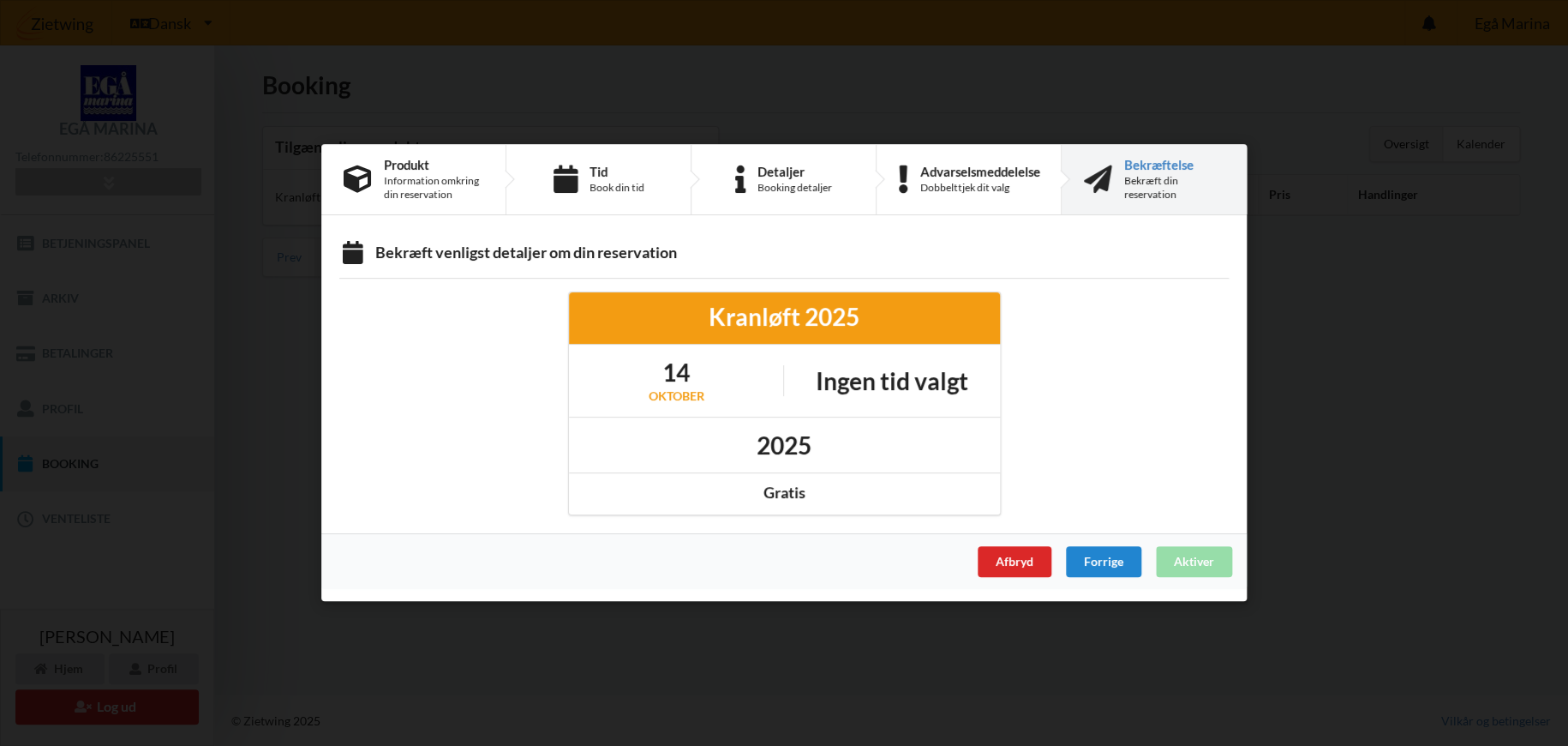
click at [1194, 563] on div "Afbryd Forrige Aktiver" at bounding box center [784, 562] width 925 height 55
click at [1112, 561] on div "Forrige" at bounding box center [1103, 563] width 75 height 31
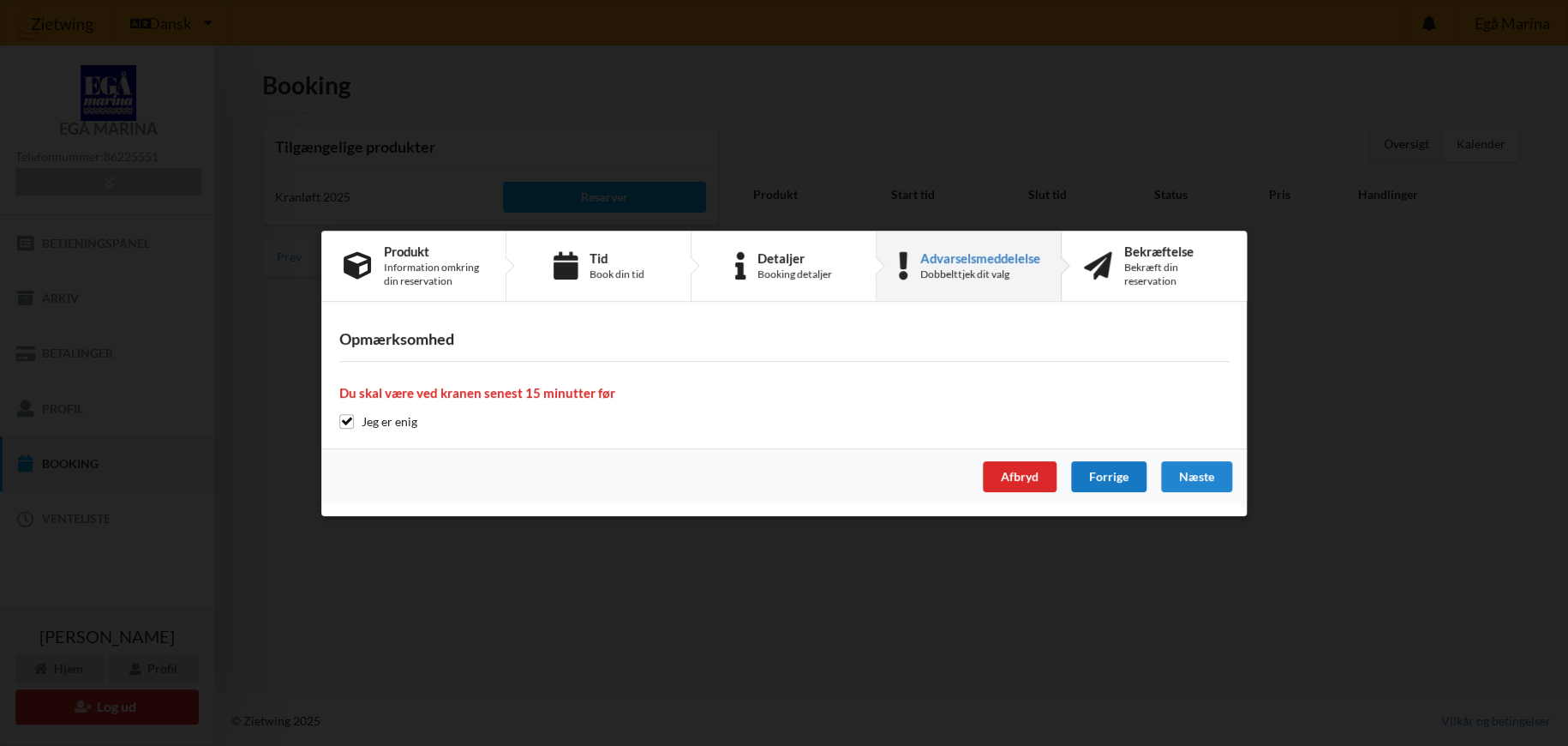
click at [1105, 475] on div "Forrige" at bounding box center [1108, 477] width 75 height 31
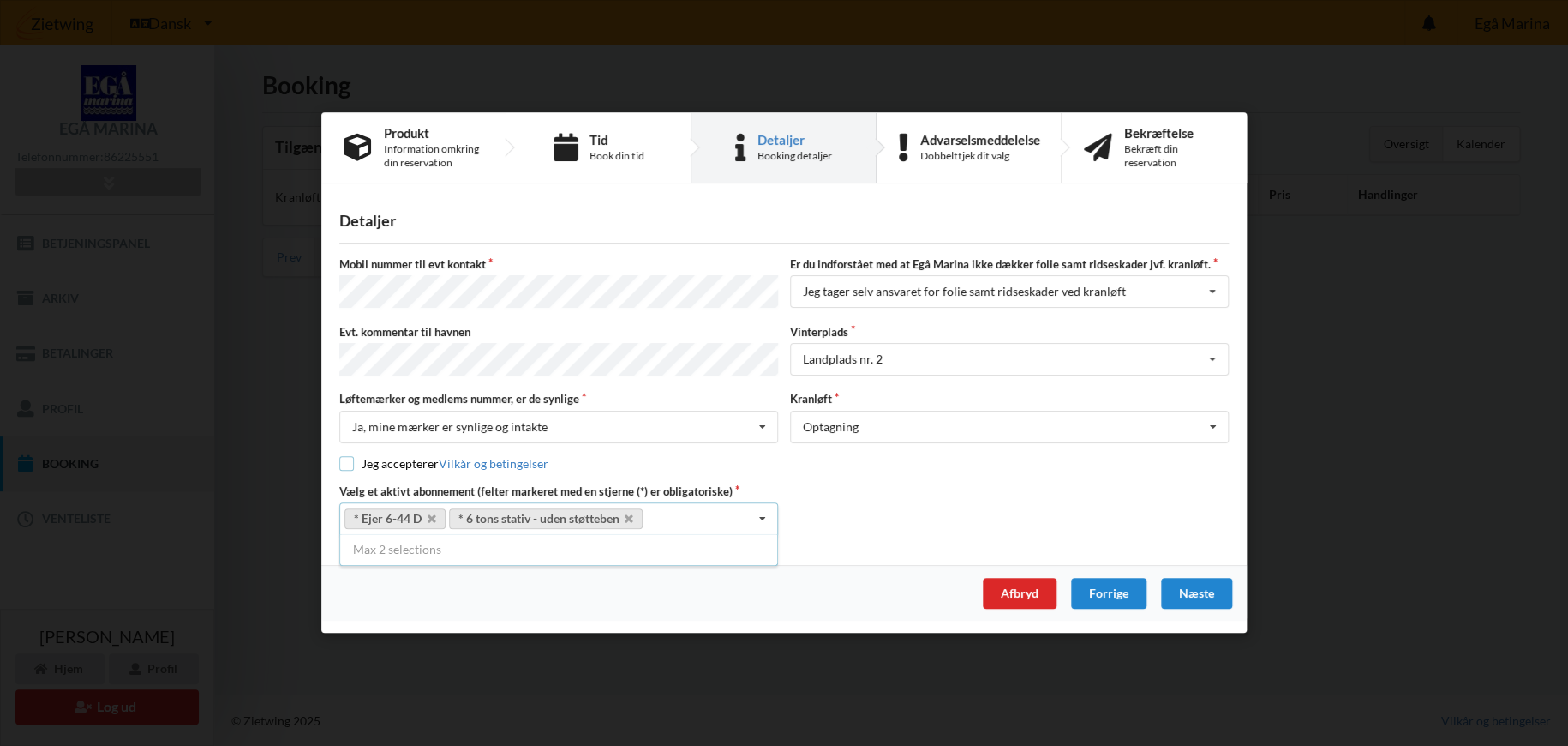
click at [352, 462] on input "checkbox" at bounding box center [346, 463] width 15 height 15
checkbox input "true"
click at [1197, 585] on div "Næste" at bounding box center [1197, 594] width 71 height 31
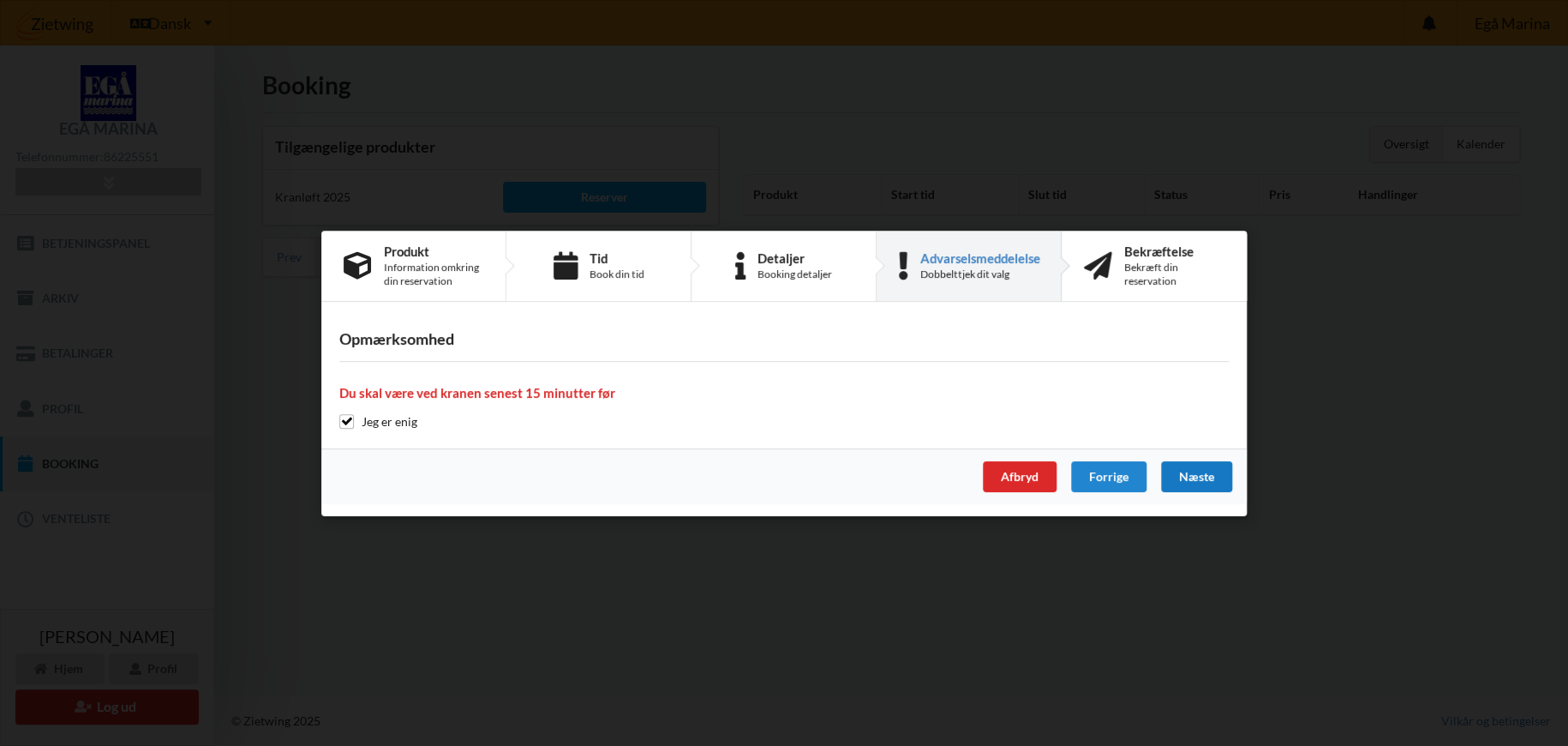
click at [1184, 477] on div "Næste" at bounding box center [1197, 477] width 71 height 31
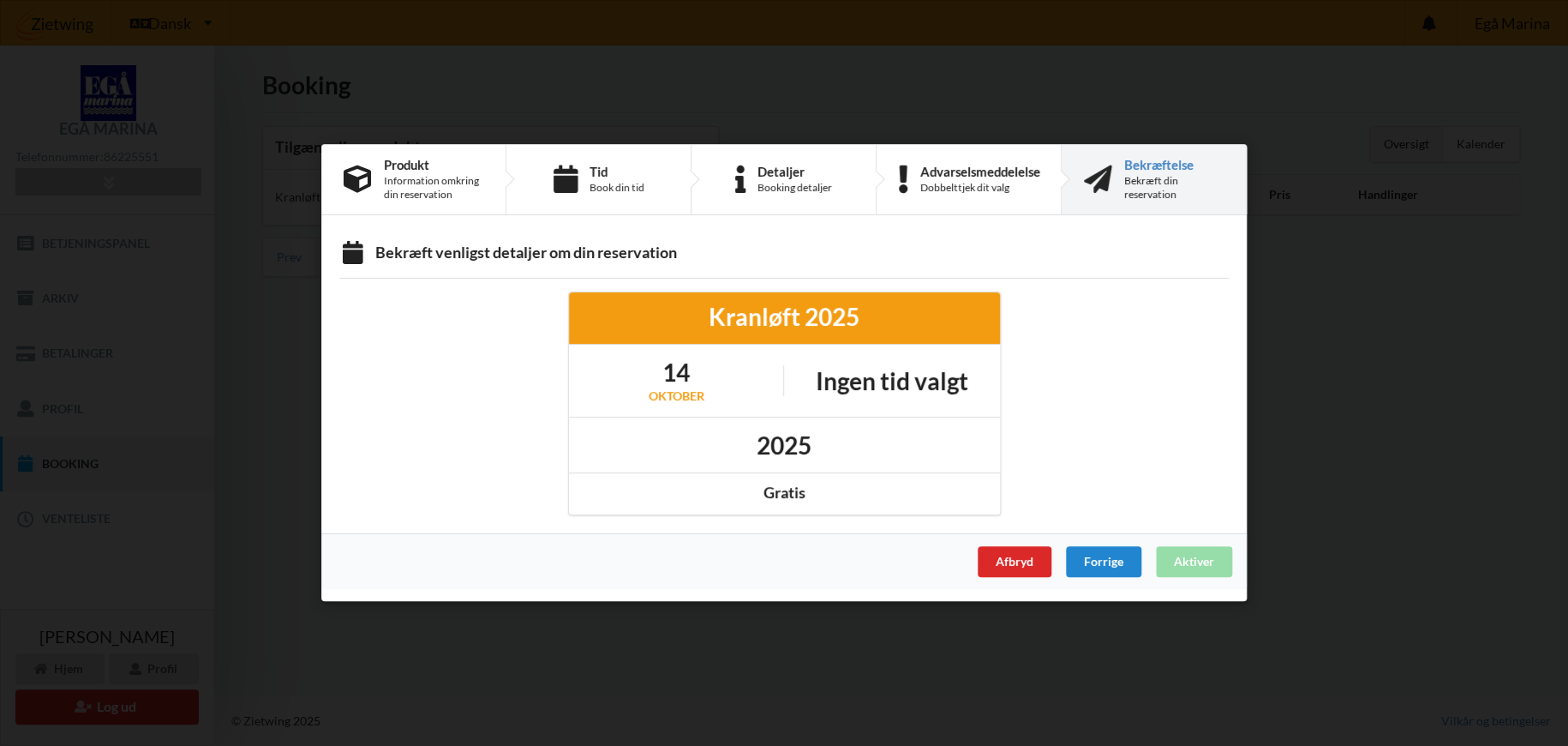
click at [1203, 558] on div "Afbryd Forrige Aktiver" at bounding box center [784, 562] width 925 height 55
click at [1094, 564] on div "Forrige" at bounding box center [1103, 563] width 75 height 31
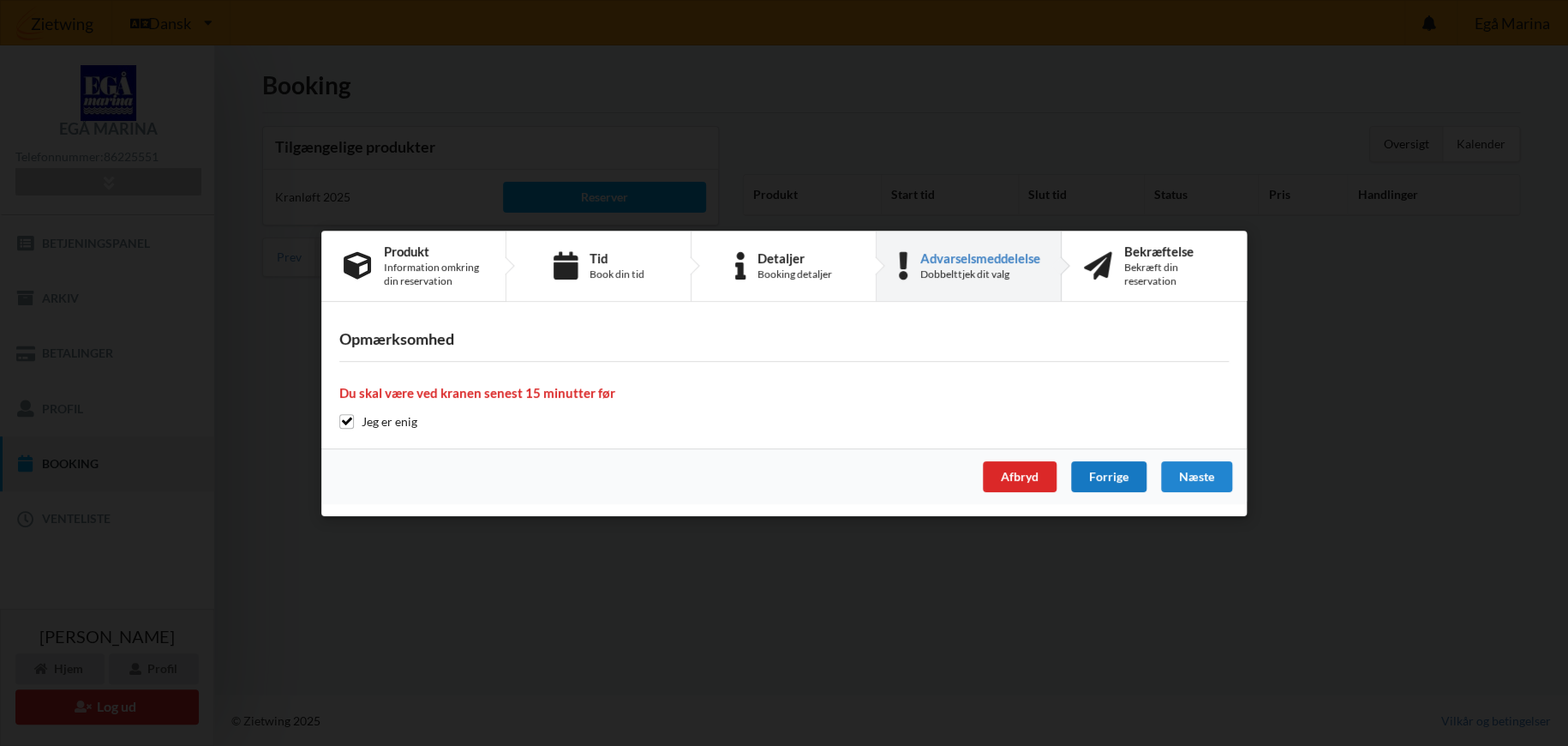
click at [1108, 475] on div "Forrige" at bounding box center [1108, 477] width 75 height 31
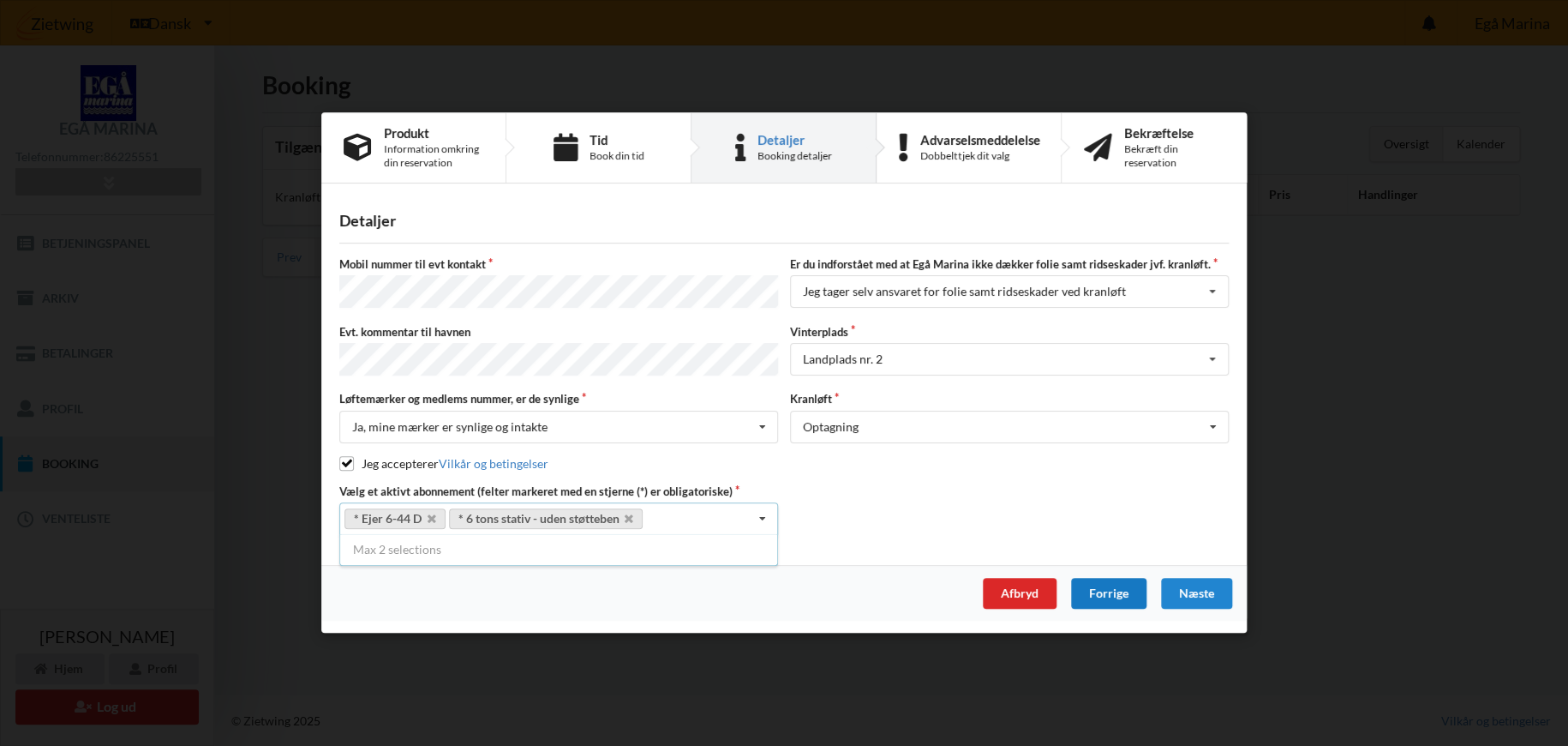
click at [1114, 584] on div "Forrige" at bounding box center [1108, 594] width 75 height 31
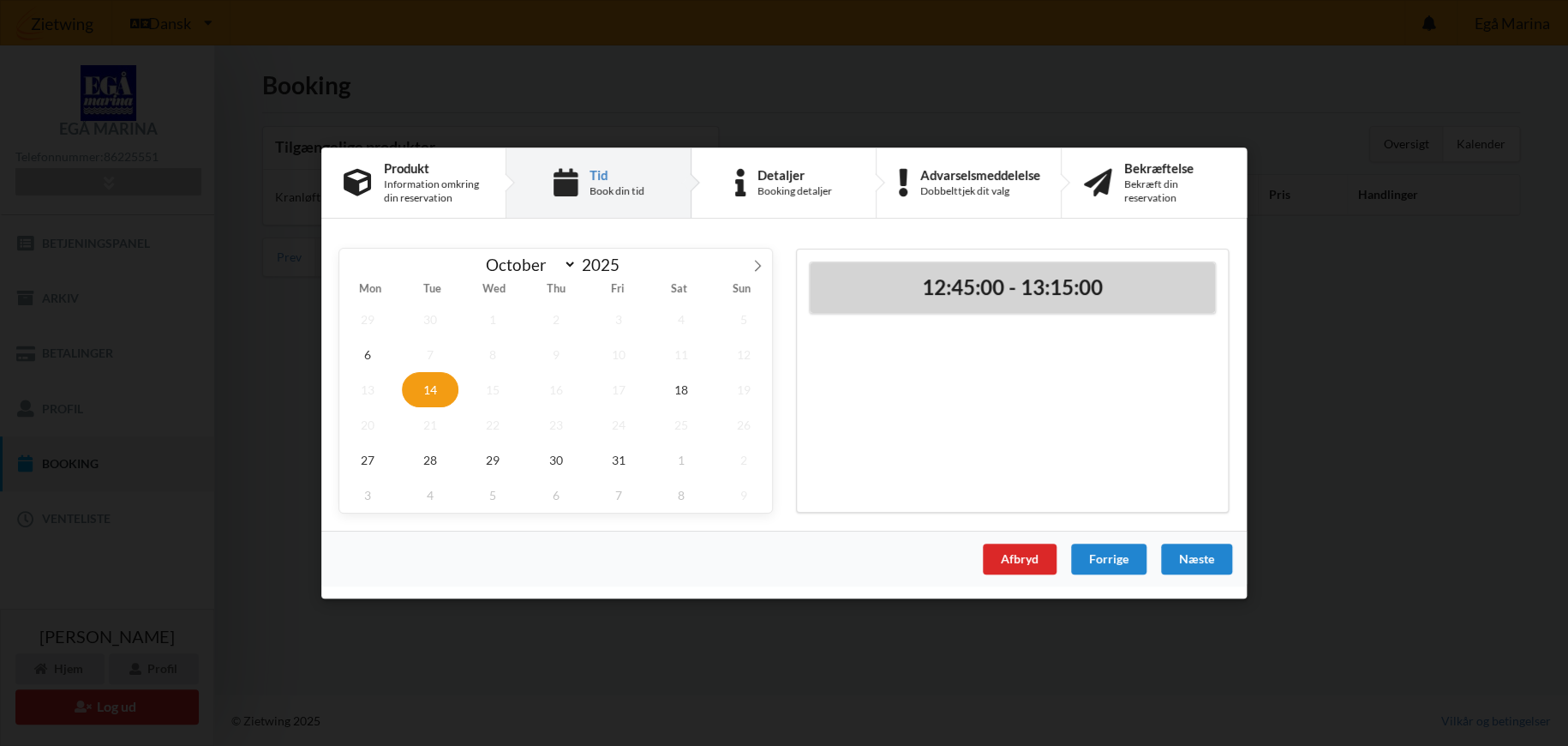
click at [1016, 292] on h2 "12:45:00 - 13:15:00" at bounding box center [1012, 287] width 381 height 27
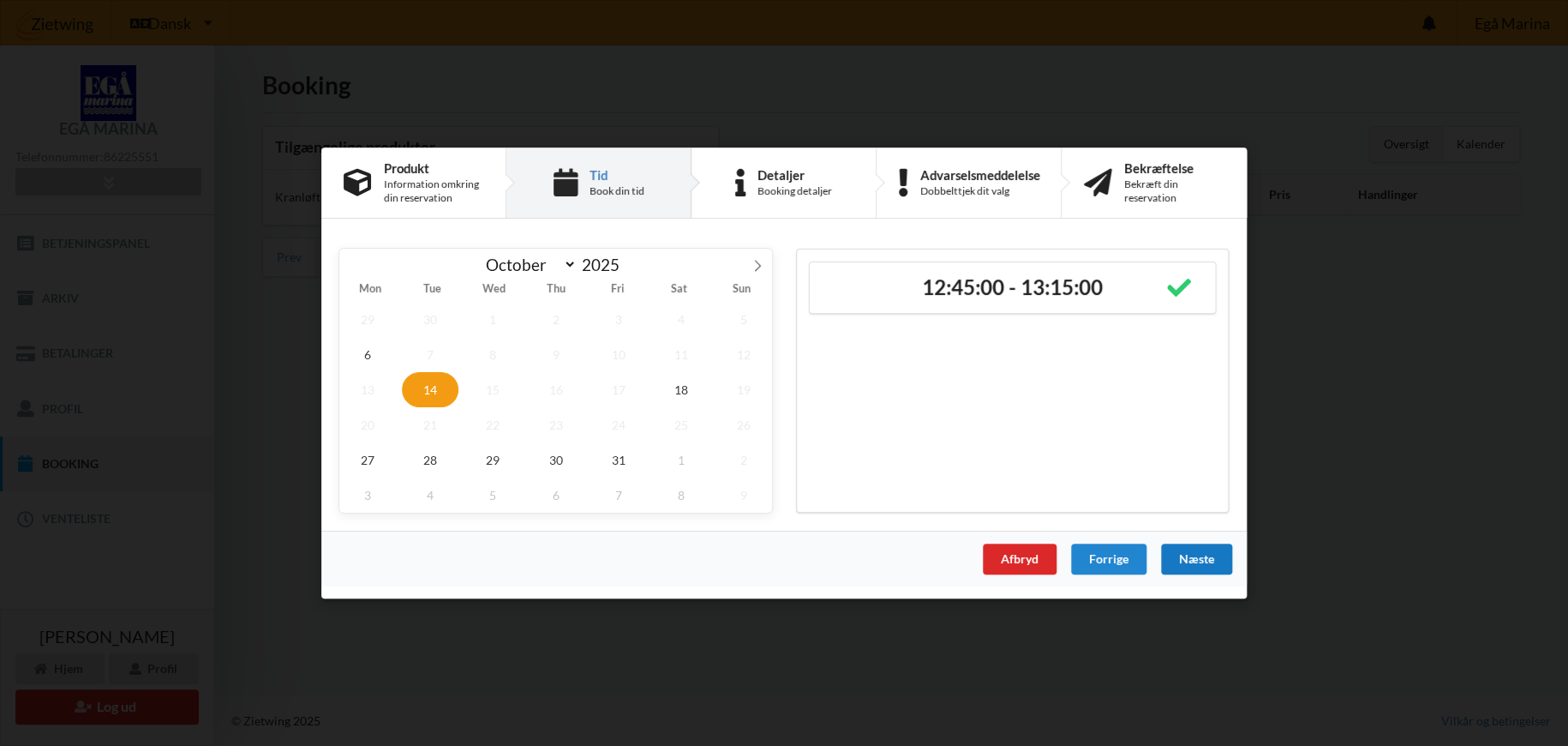
click at [1204, 562] on div "Næste" at bounding box center [1197, 559] width 71 height 31
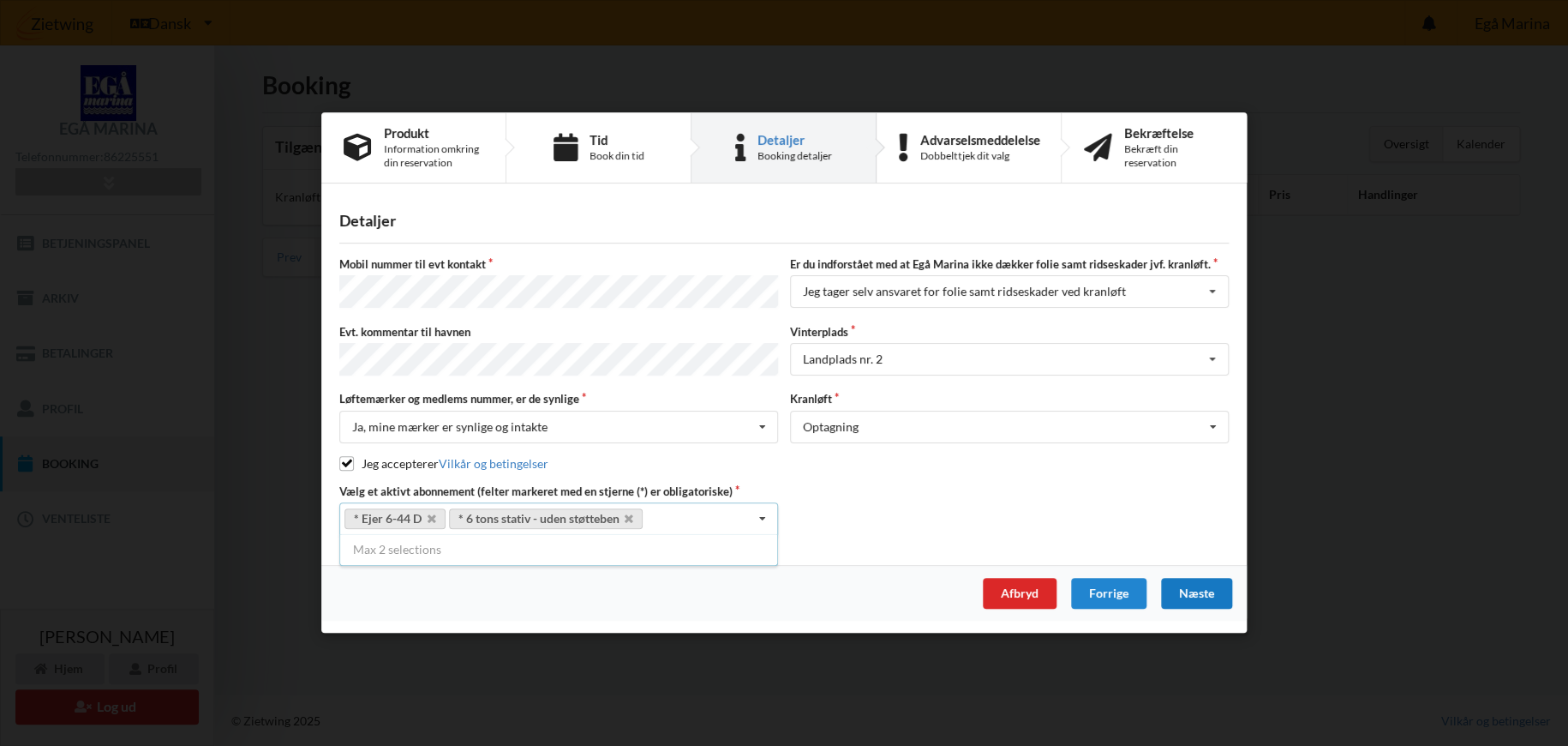
click at [1199, 590] on div "Næste" at bounding box center [1197, 594] width 71 height 31
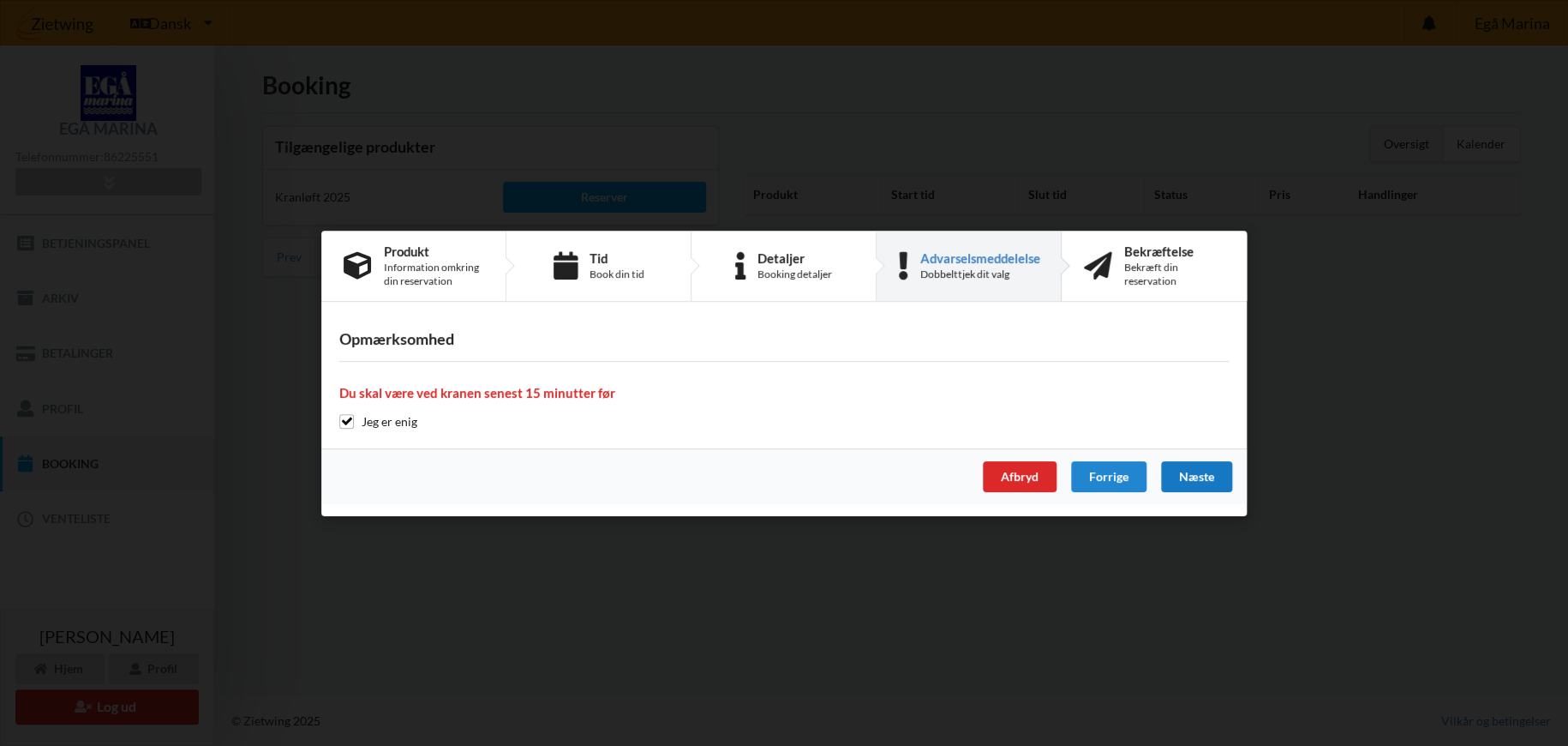
click at [1202, 477] on div "Næste" at bounding box center [1197, 477] width 71 height 31
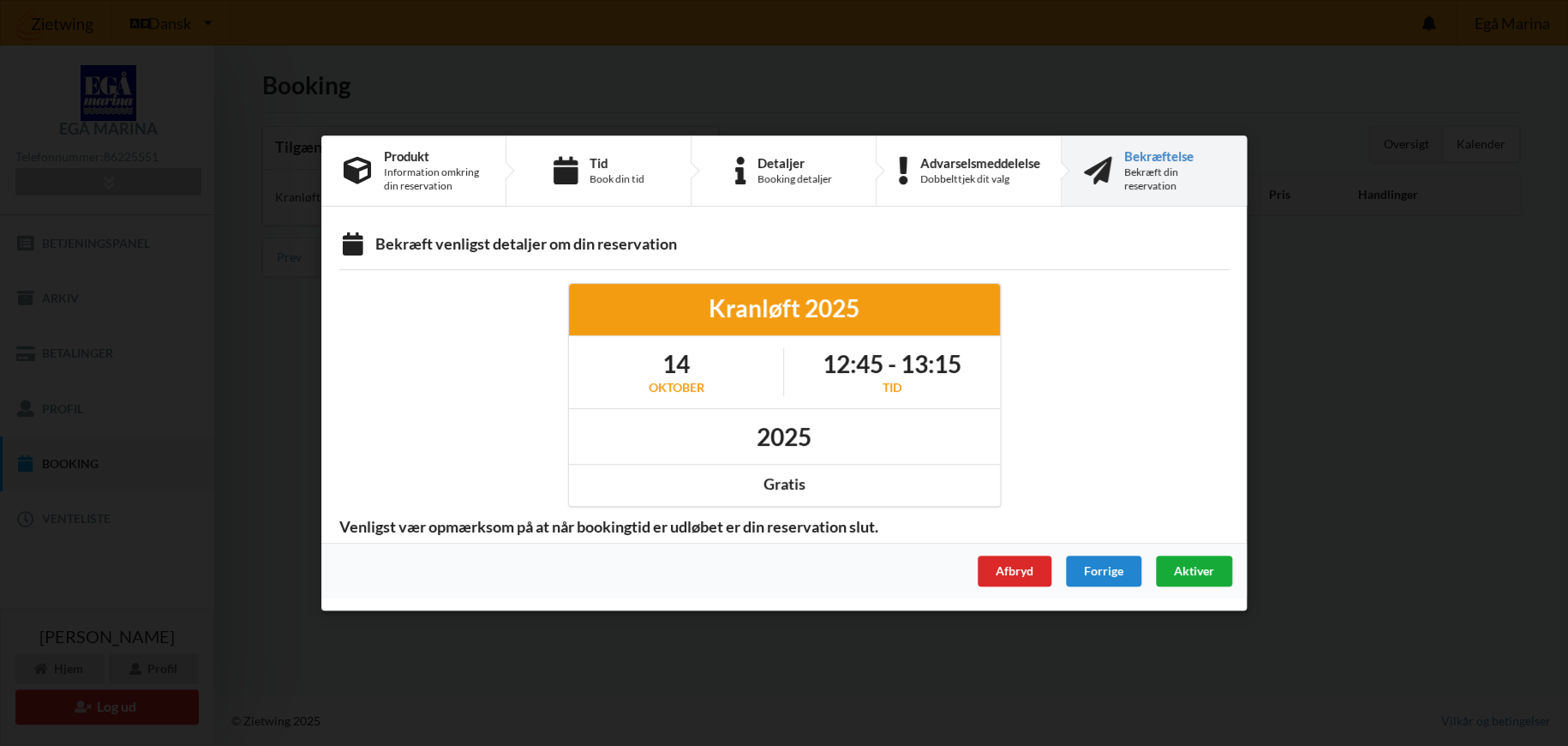
click at [1182, 571] on span "Aktiver" at bounding box center [1194, 571] width 41 height 15
